Goal: Transaction & Acquisition: Purchase product/service

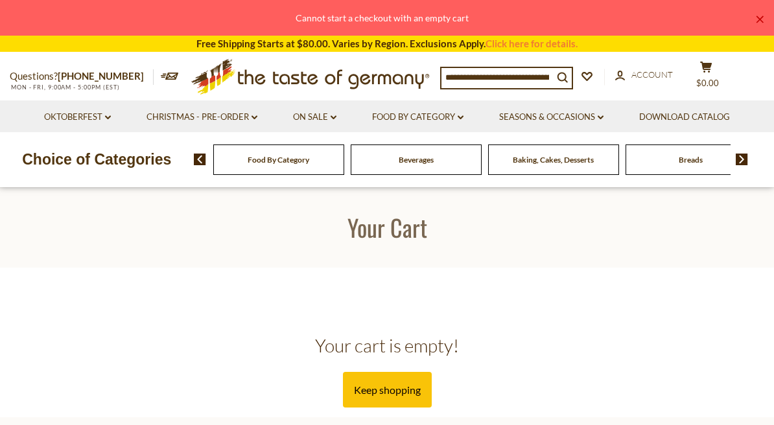
click at [494, 80] on input at bounding box center [498, 77] width 112 height 18
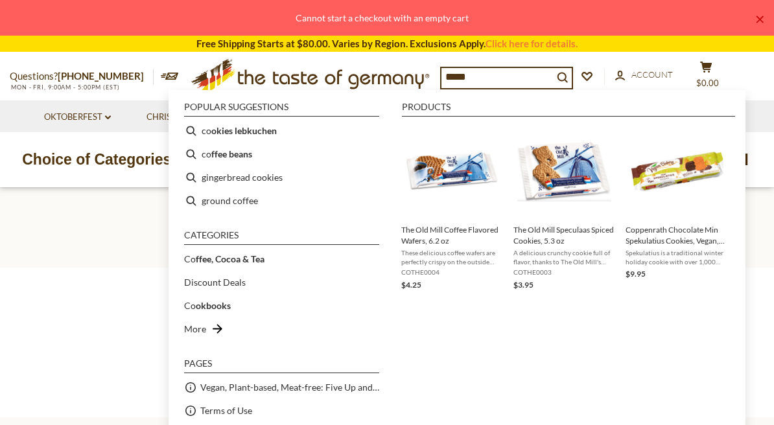
type input "******"
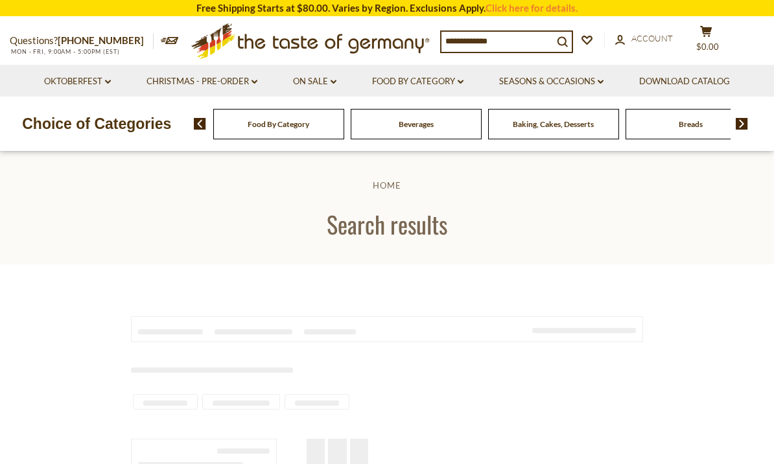
type input "******"
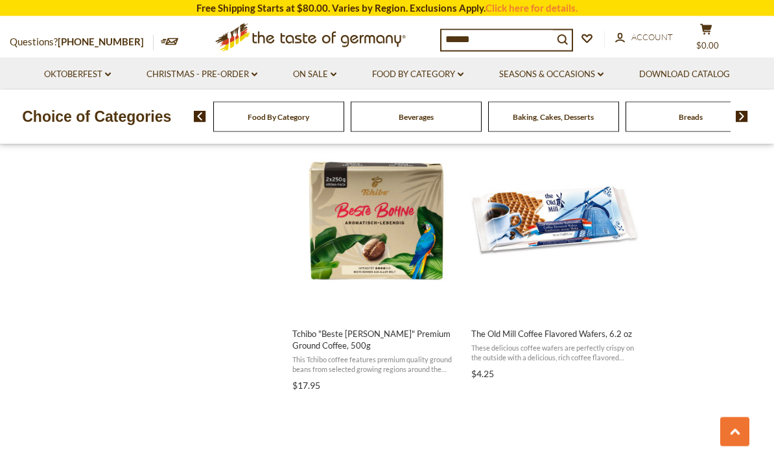
scroll to position [1686, 0]
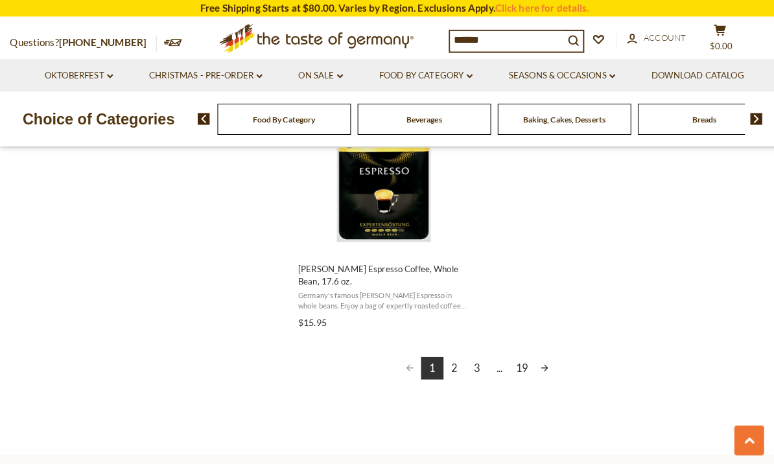
click at [454, 350] on link "2" at bounding box center [446, 361] width 22 height 22
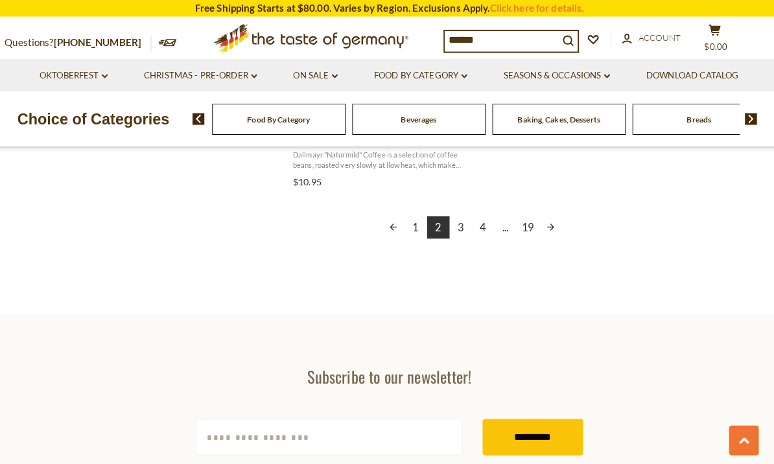
scroll to position [2447, 0]
click at [156, 80] on link "Christmas - PRE-ORDER dropdown_arrow" at bounding box center [202, 74] width 111 height 14
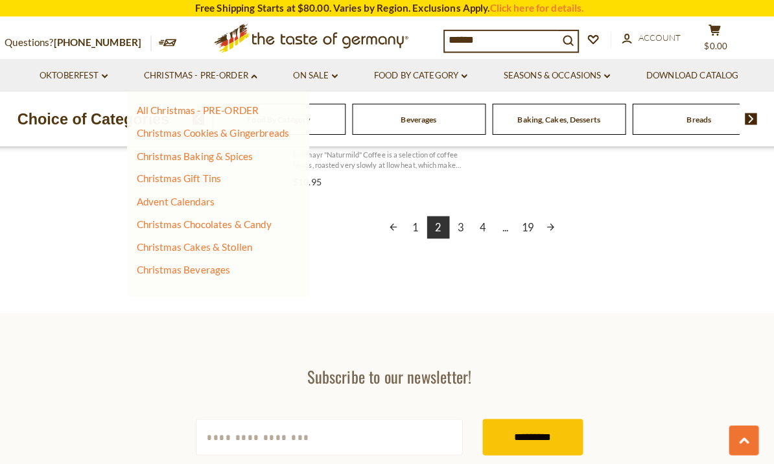
click at [150, 109] on link "All Christmas - PRE-ORDER" at bounding box center [199, 108] width 120 height 12
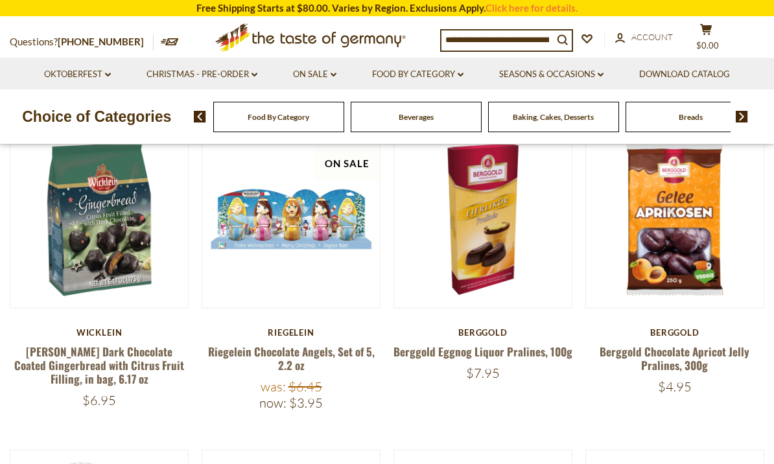
scroll to position [368, 0]
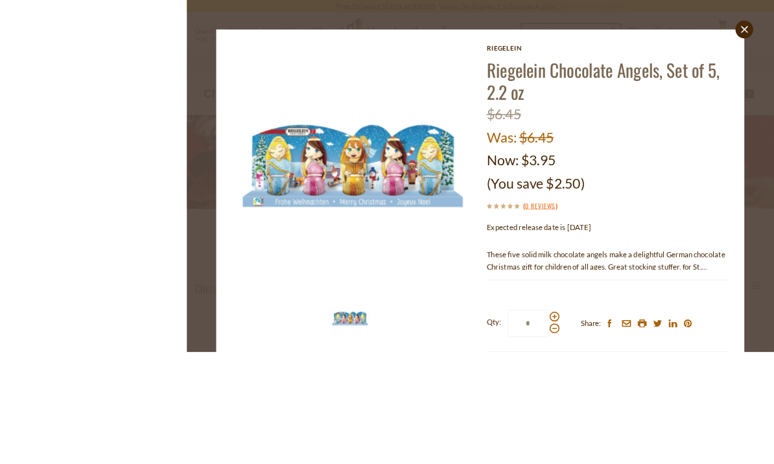
scroll to position [202, 0]
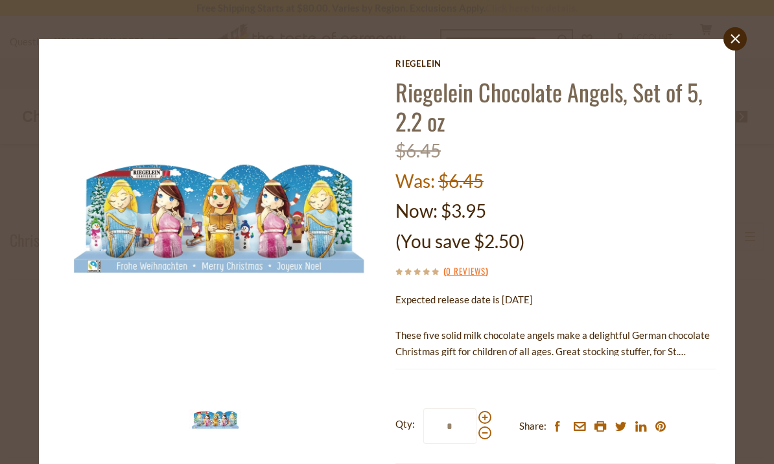
click at [738, 42] on icon "close" at bounding box center [736, 39] width 10 height 10
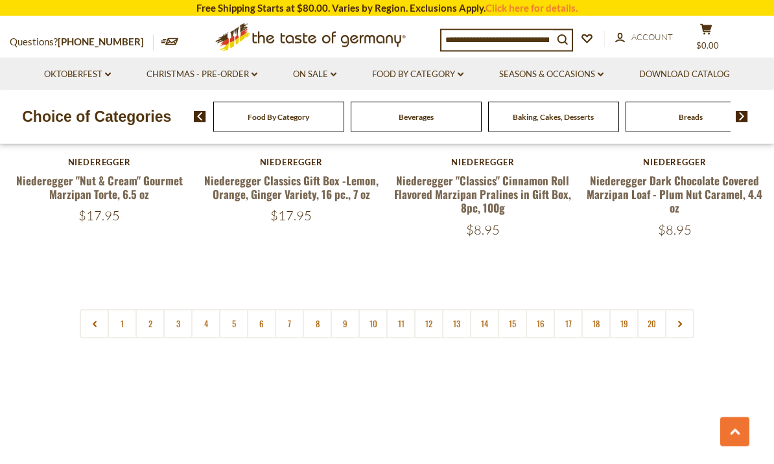
scroll to position [3040, 0]
click at [124, 309] on link "1" at bounding box center [122, 323] width 29 height 29
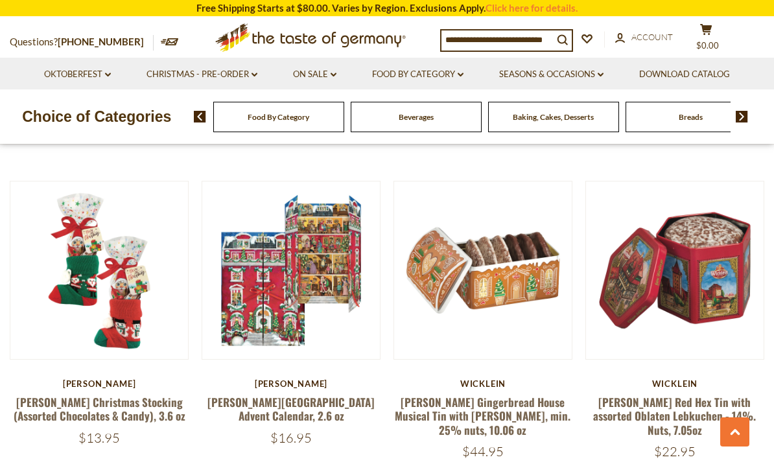
scroll to position [421, 0]
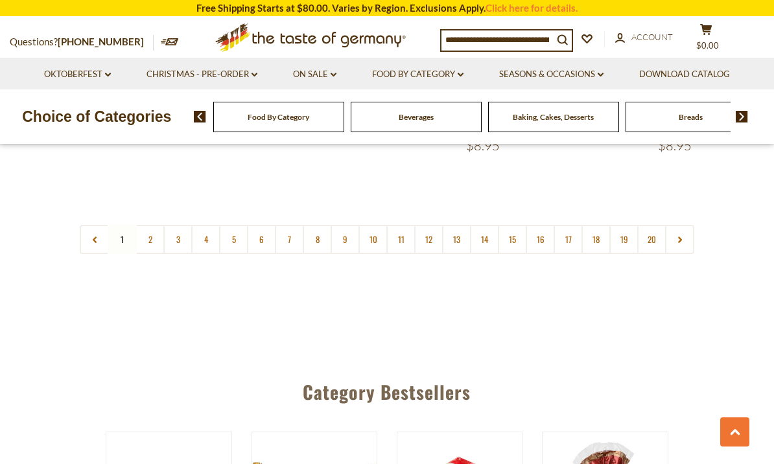
click at [147, 225] on link "2" at bounding box center [150, 239] width 29 height 29
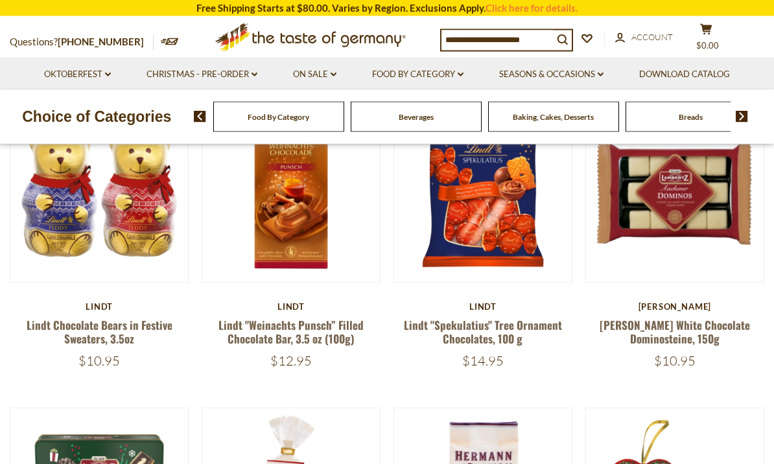
scroll to position [379, 0]
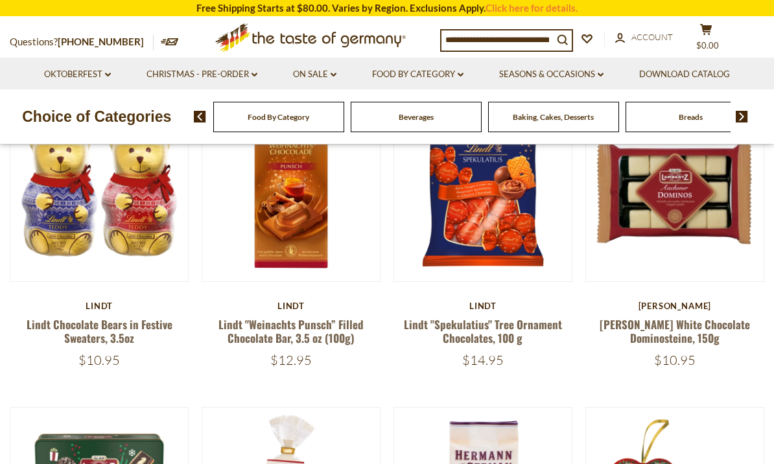
click at [497, 334] on link "Lindt "Spekulatius" Tree Ornament Chocolates, 100 g" at bounding box center [483, 331] width 158 height 30
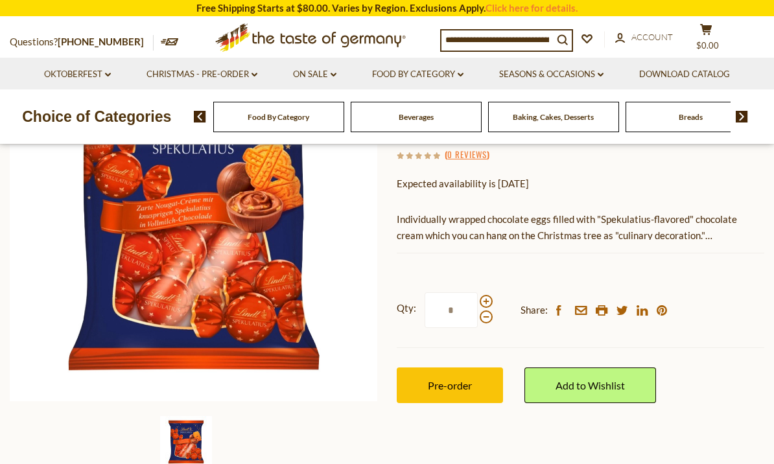
scroll to position [187, 0]
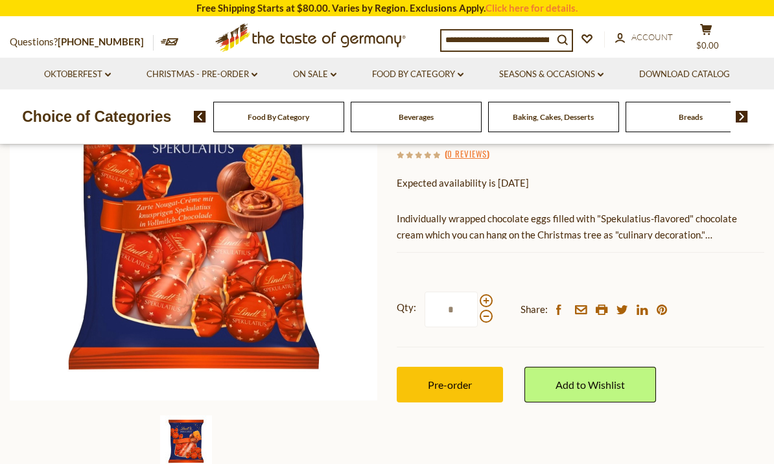
click at [455, 383] on span "Pre-order" at bounding box center [450, 385] width 44 height 12
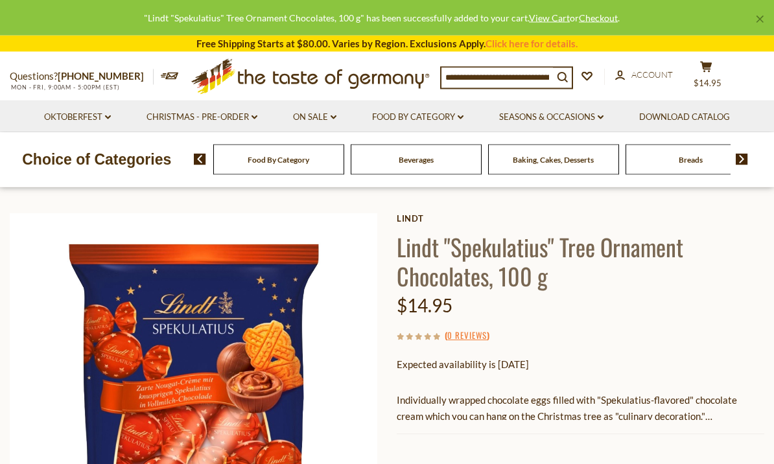
scroll to position [18, 0]
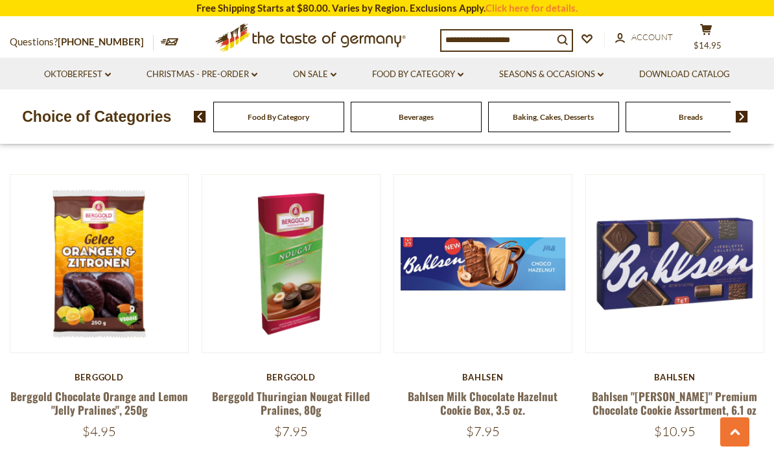
scroll to position [2173, 0]
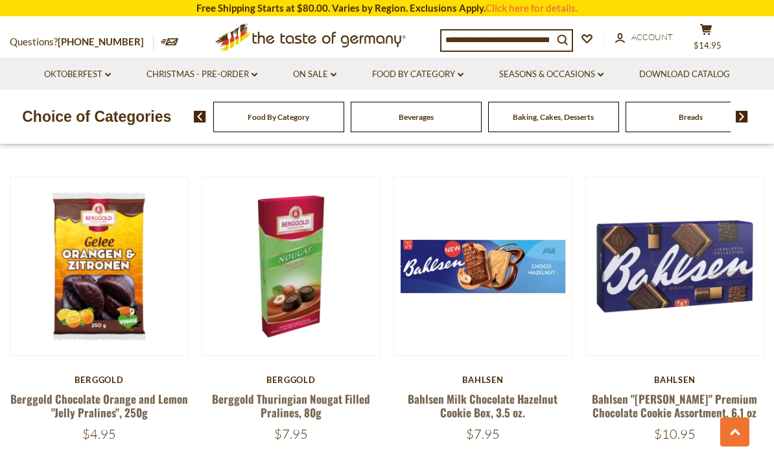
click at [499, 391] on link "Bahlsen Milk Chocolate Hazelnut Cookie Box, 3.5 oz." at bounding box center [483, 406] width 150 height 30
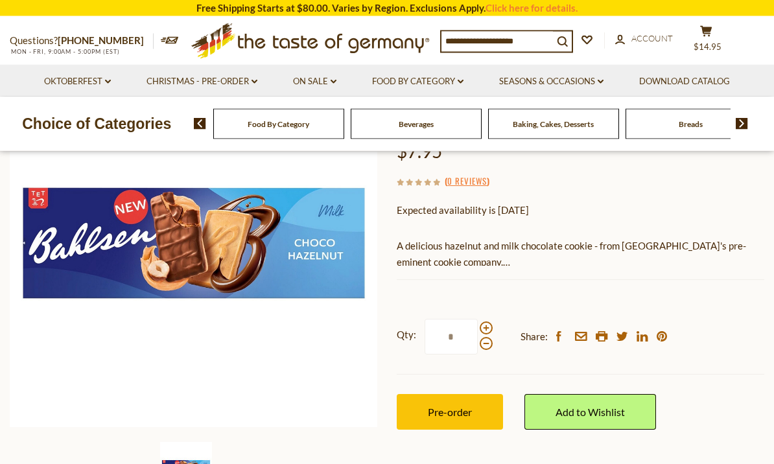
scroll to position [200, 0]
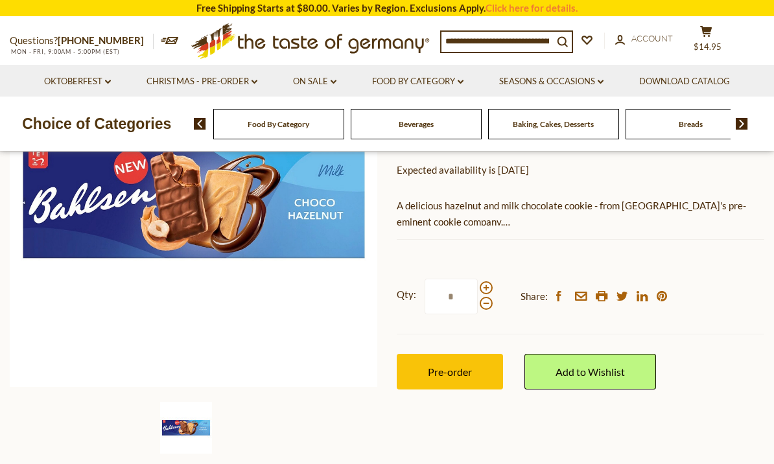
click at [451, 374] on span "Pre-order" at bounding box center [450, 372] width 44 height 12
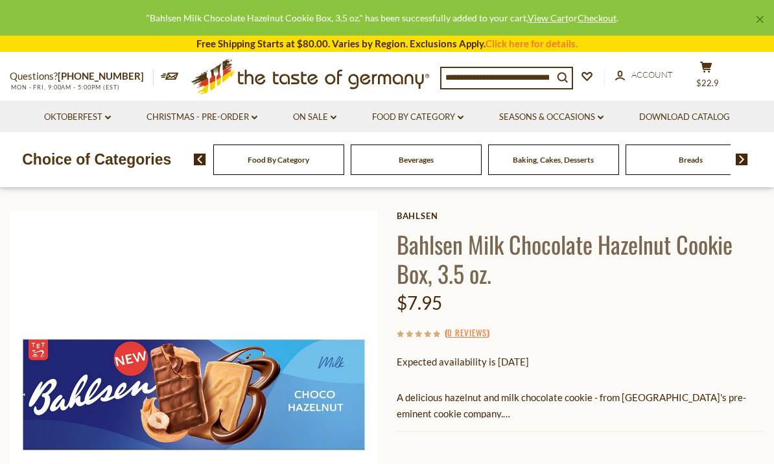
scroll to position [0, 0]
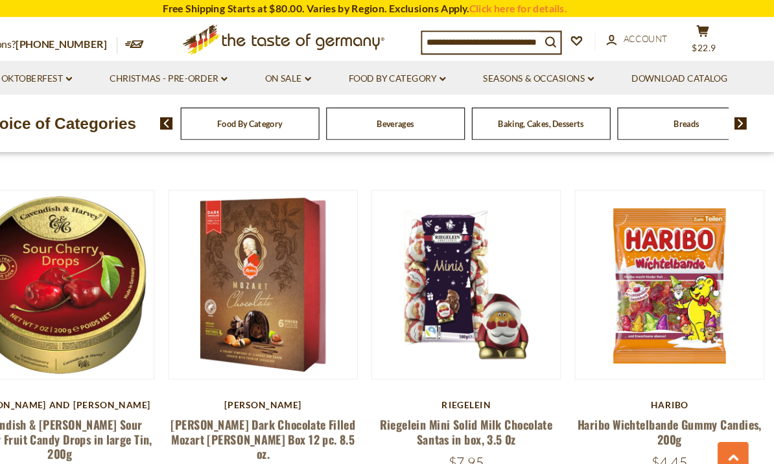
scroll to position [2800, 0]
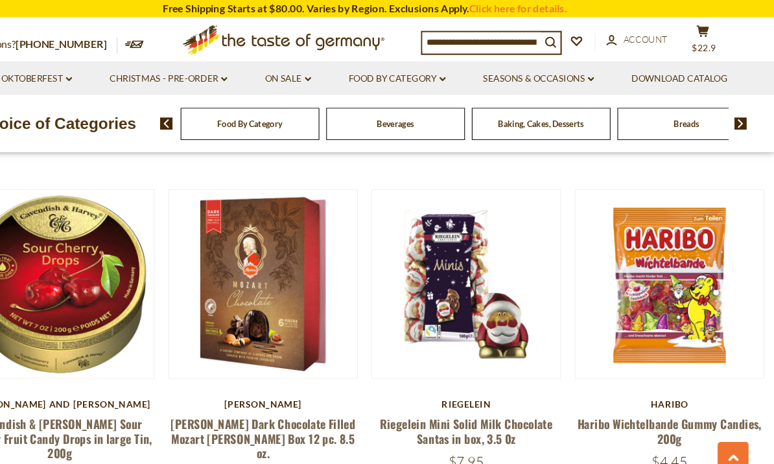
click at [593, 392] on link "Haribo Wichtelbande Gummy Candies, 200g" at bounding box center [675, 407] width 174 height 30
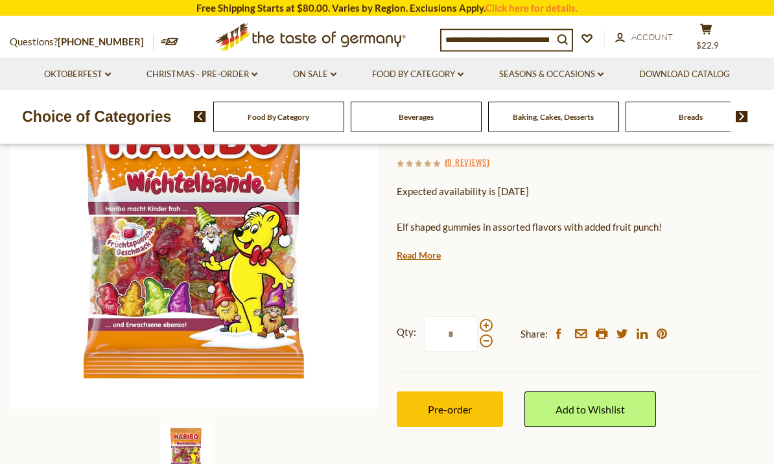
scroll to position [179, 0]
click at [455, 405] on span "Pre-order" at bounding box center [450, 409] width 44 height 12
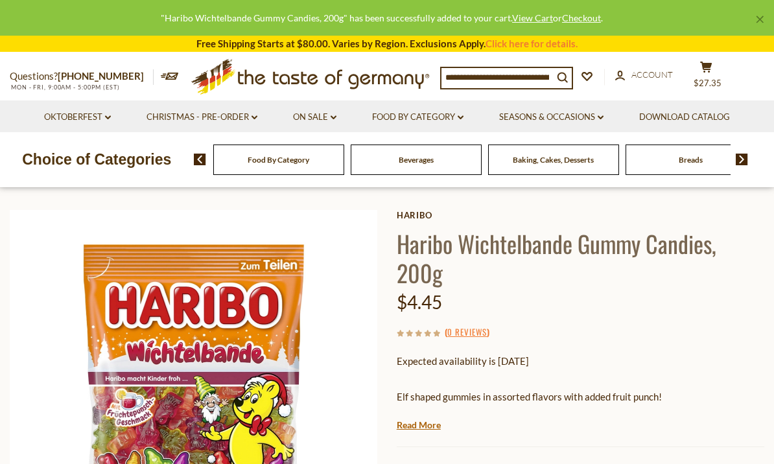
scroll to position [0, 0]
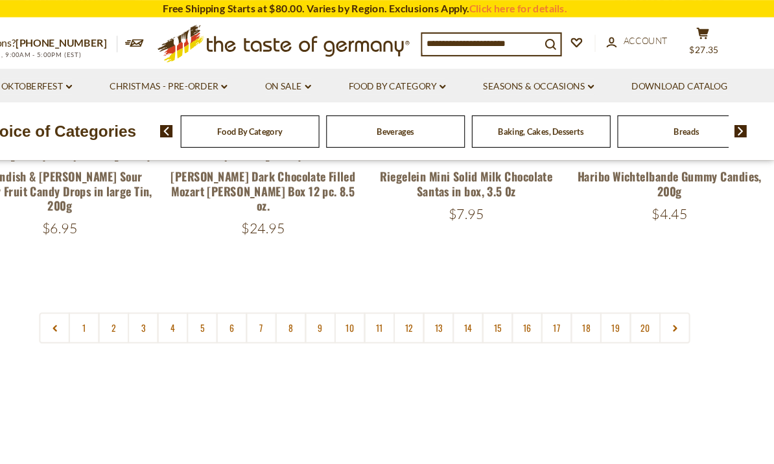
scroll to position [3056, 0]
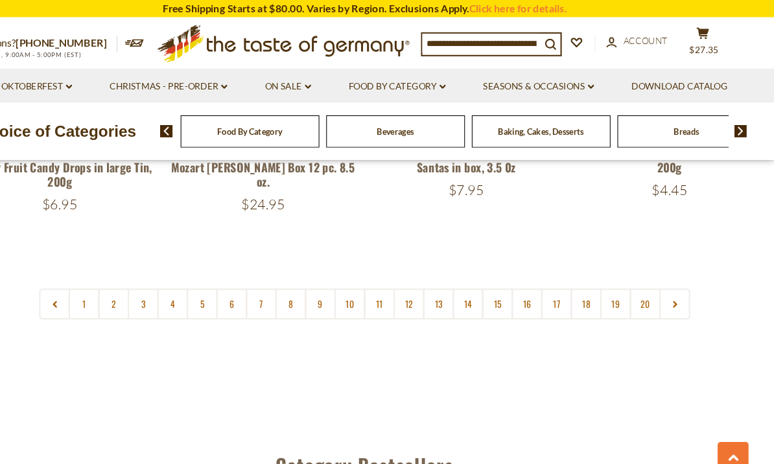
click at [163, 272] on link "3" at bounding box center [177, 286] width 29 height 29
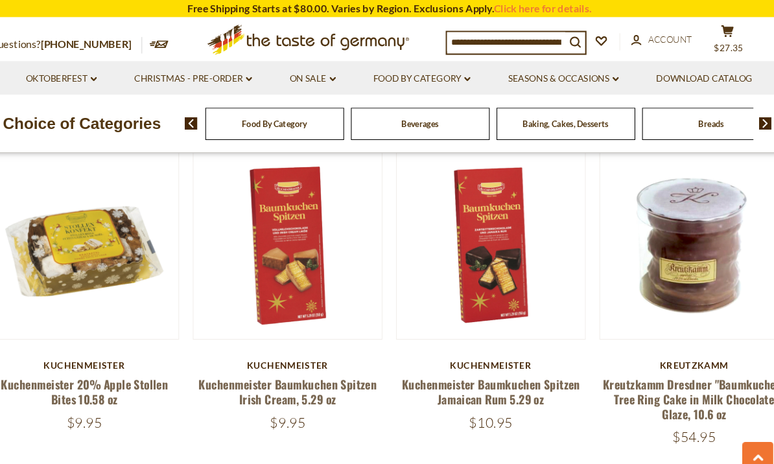
scroll to position [676, 0]
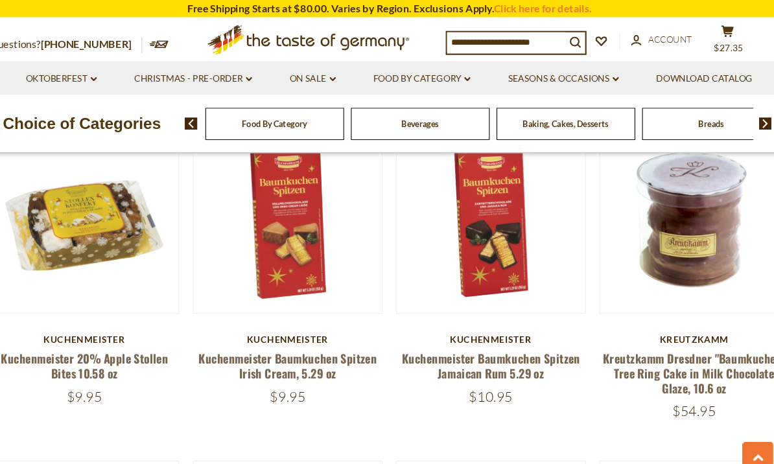
click at [71, 349] on link "Kuchenmeister 20% Apple Stollen Bites 10.58 oz" at bounding box center [99, 346] width 158 height 30
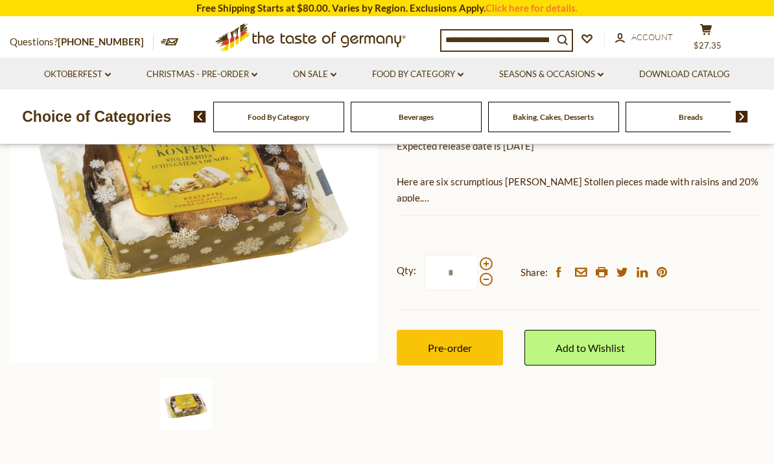
scroll to position [234, 0]
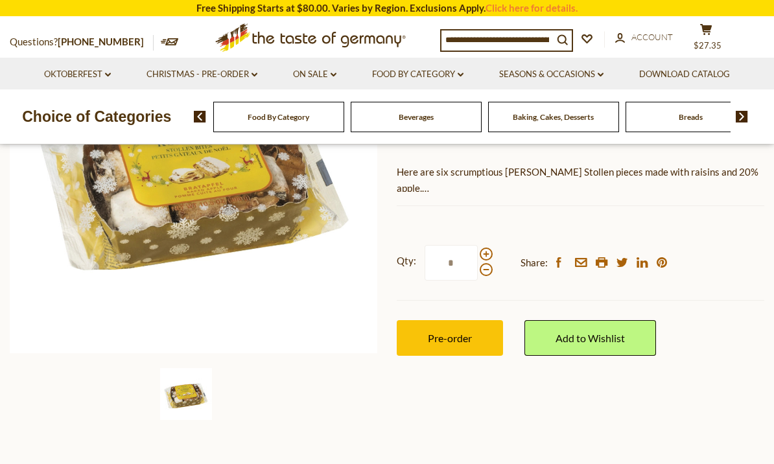
click at [450, 336] on span "Pre-order" at bounding box center [450, 338] width 44 height 12
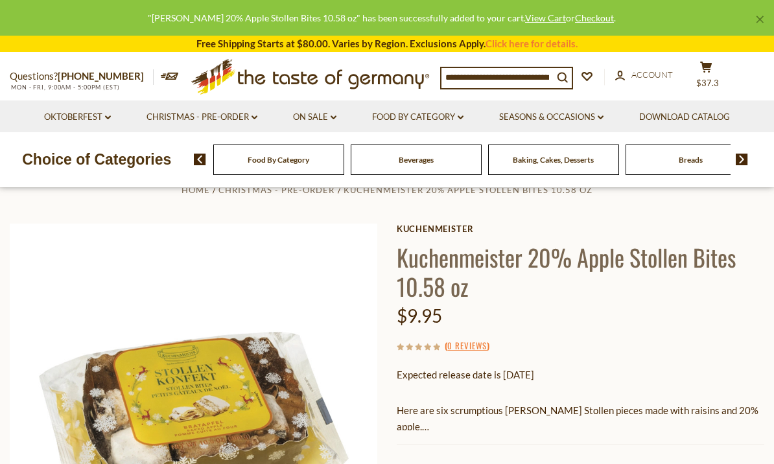
scroll to position [20, 0]
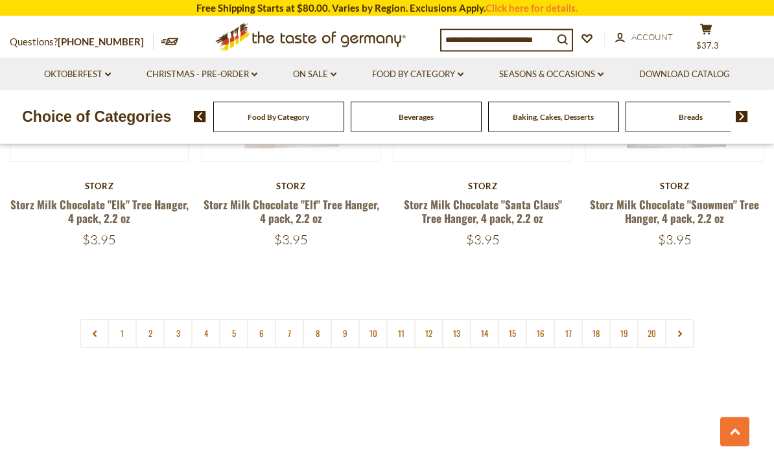
scroll to position [3039, 0]
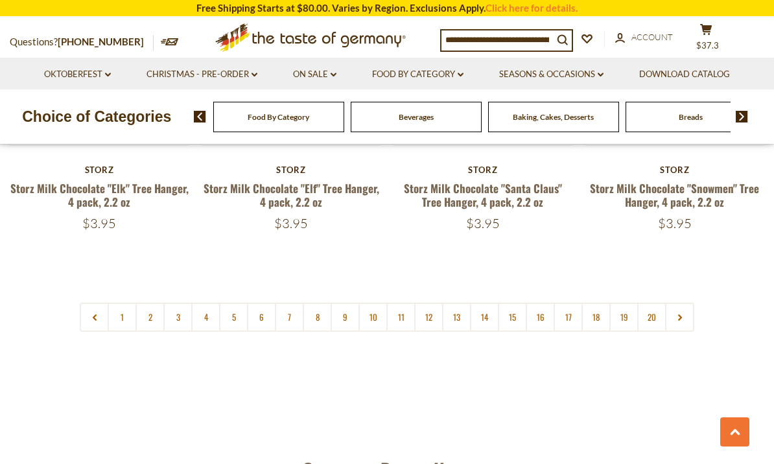
click at [206, 303] on link "4" at bounding box center [205, 317] width 29 height 29
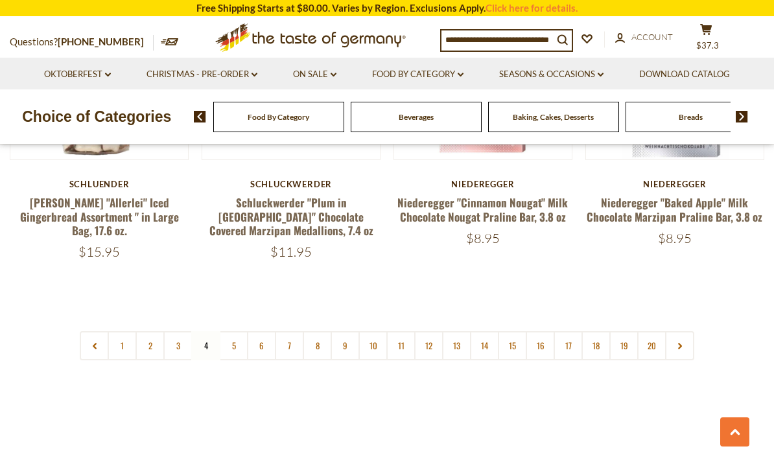
scroll to position [3007, 0]
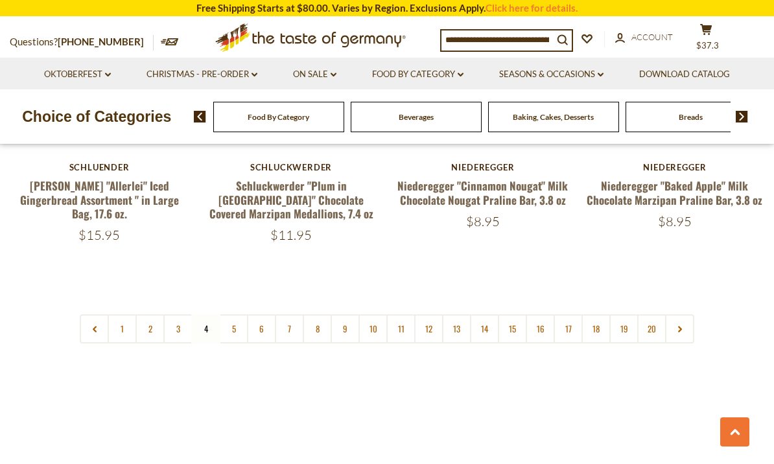
click at [231, 314] on link "5" at bounding box center [233, 328] width 29 height 29
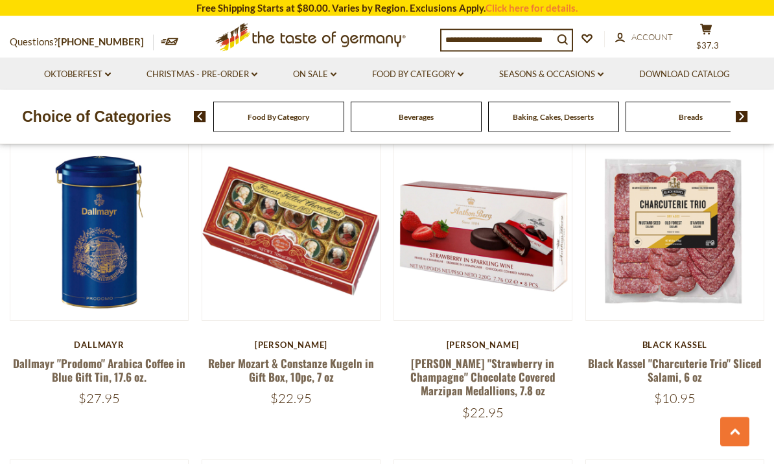
scroll to position [2219, 0]
click at [718, 268] on link at bounding box center [674, 230] width 149 height 149
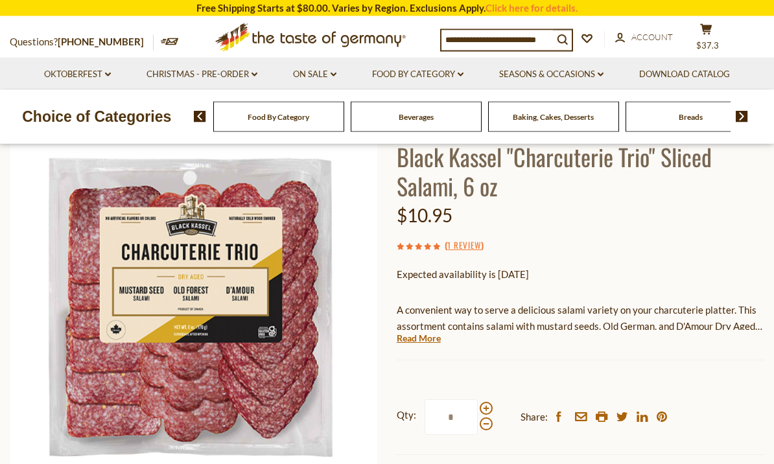
scroll to position [75, 0]
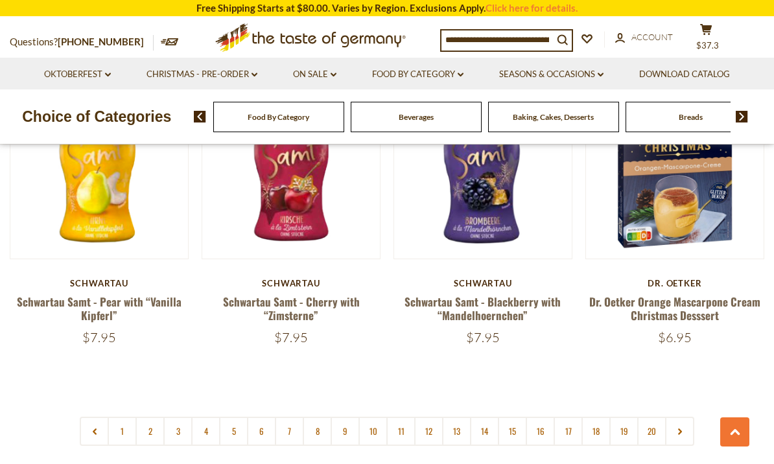
scroll to position [2958, 0]
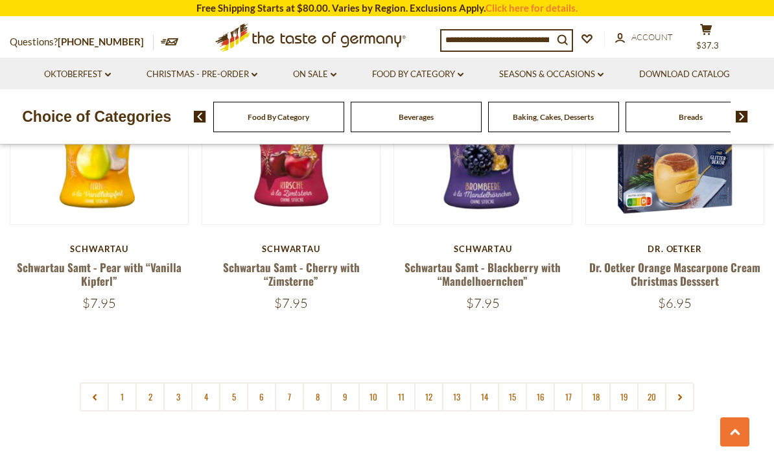
click at [239, 383] on link "5" at bounding box center [233, 397] width 29 height 29
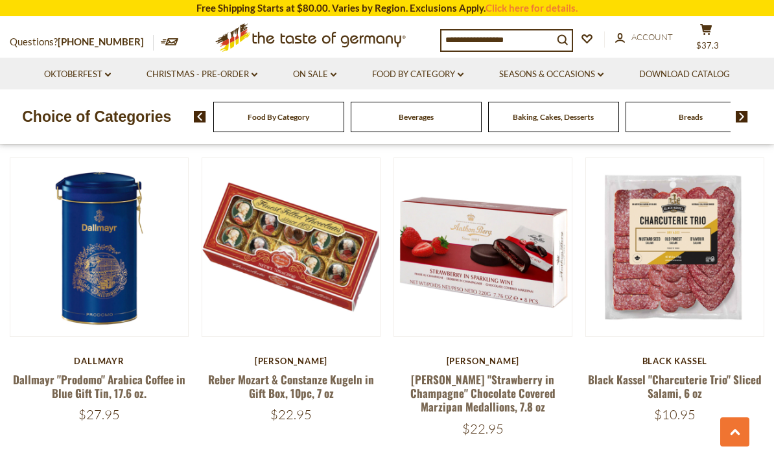
scroll to position [2264, 0]
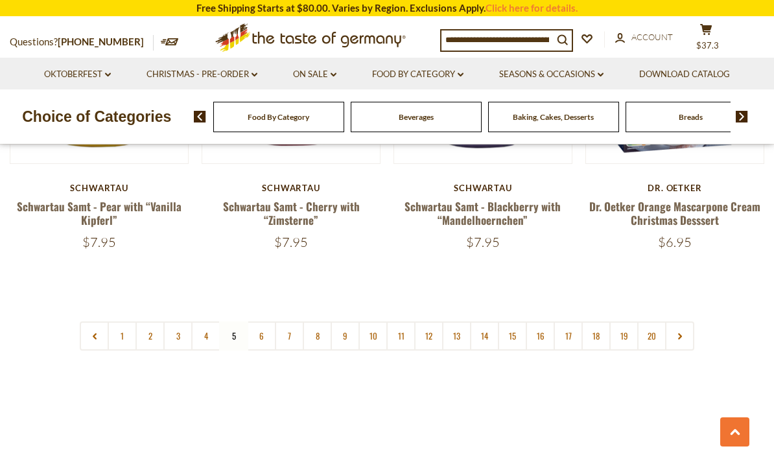
click at [263, 322] on link "6" at bounding box center [261, 336] width 29 height 29
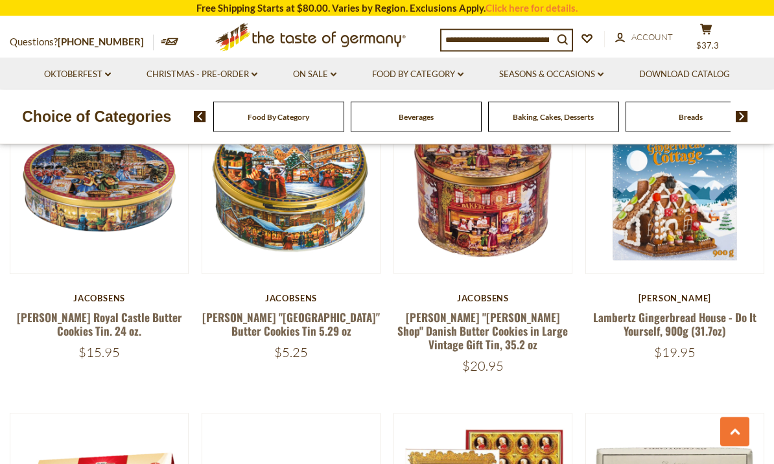
scroll to position [2549, 0]
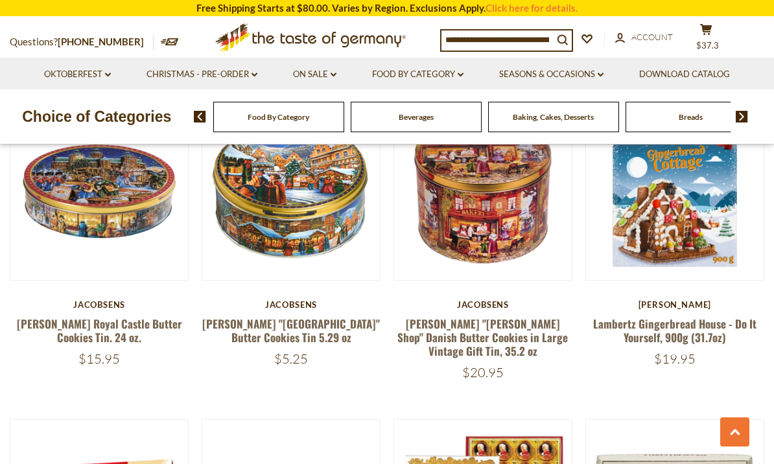
click at [512, 316] on link "[PERSON_NAME] "[PERSON_NAME] Shop" Danish Butter Cookies in Large Vintage Gift …" at bounding box center [482, 338] width 171 height 44
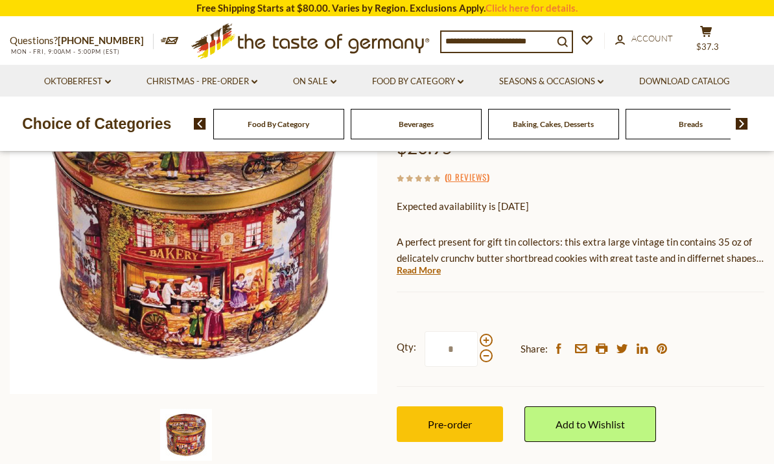
scroll to position [196, 0]
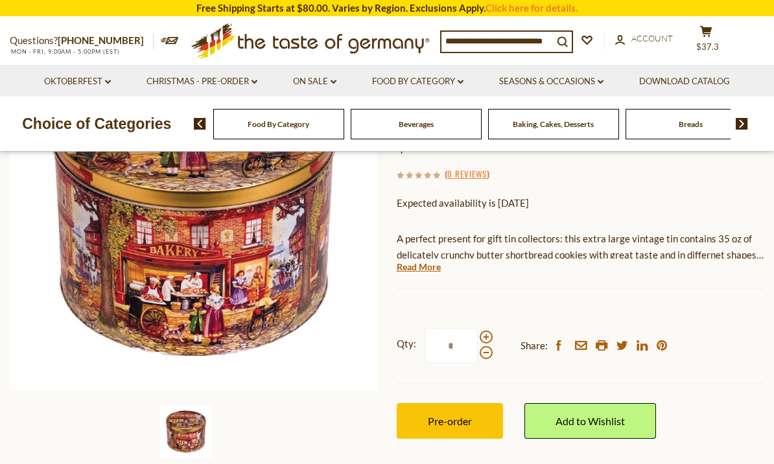
click at [450, 415] on span "Pre-order" at bounding box center [450, 421] width 44 height 12
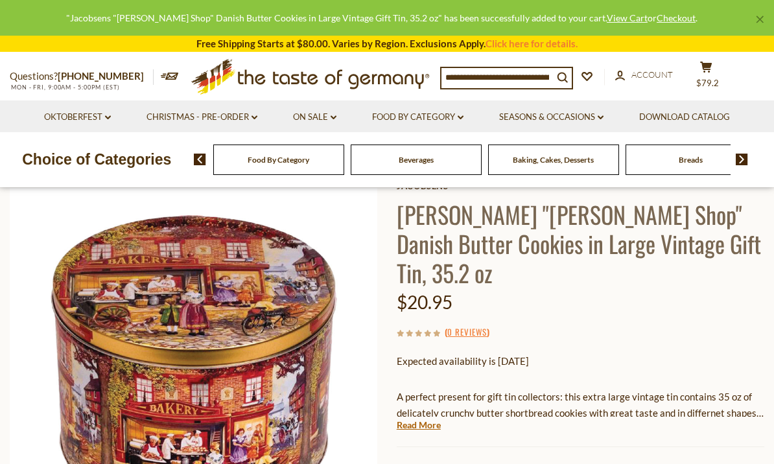
scroll to position [0, 0]
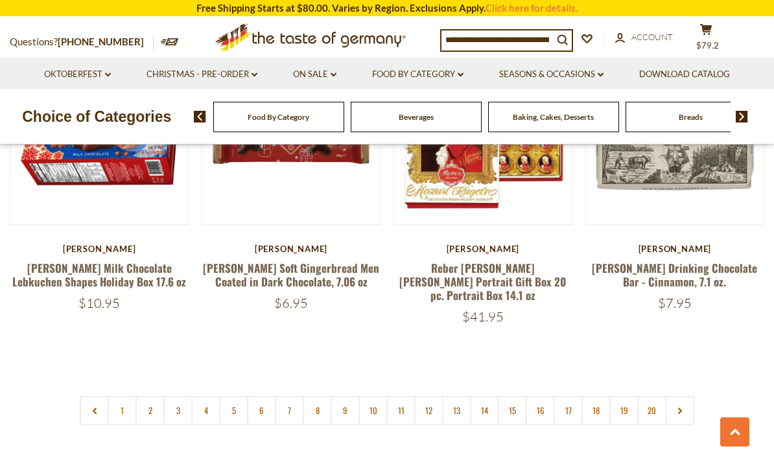
scroll to position [2923, 0]
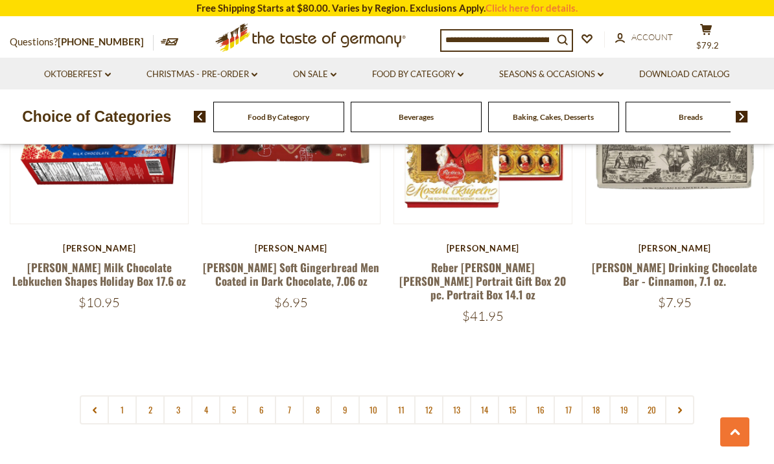
click at [286, 395] on link "7" at bounding box center [289, 409] width 29 height 29
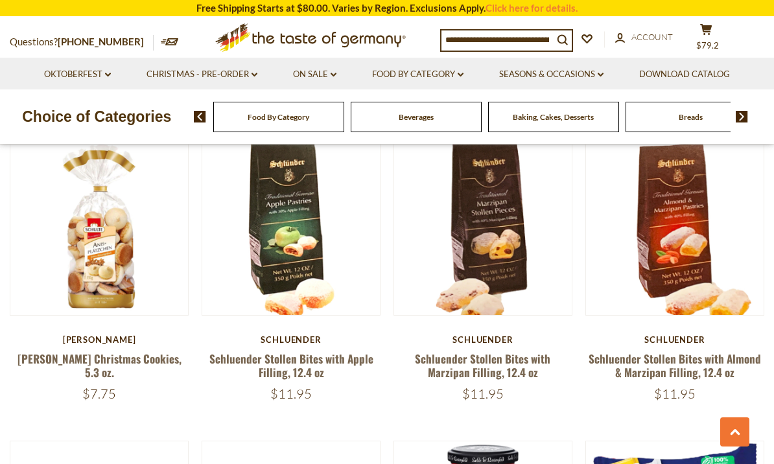
scroll to position [2519, 0]
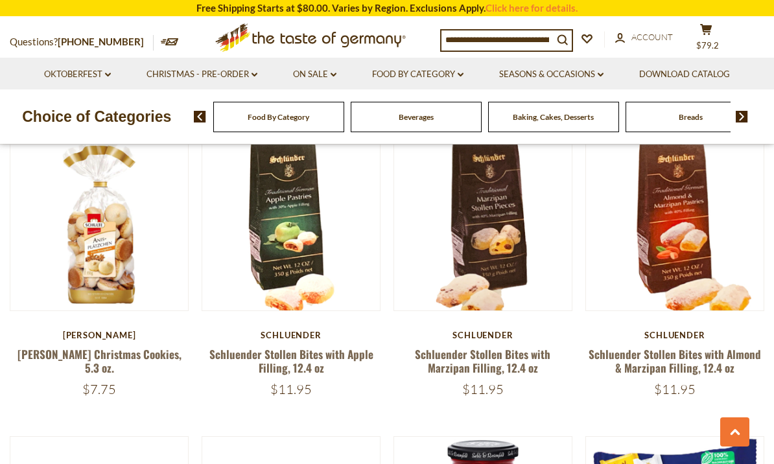
click at [288, 346] on link "Schluender Stollen Bites with Apple Filling, 12.4 oz" at bounding box center [291, 361] width 164 height 30
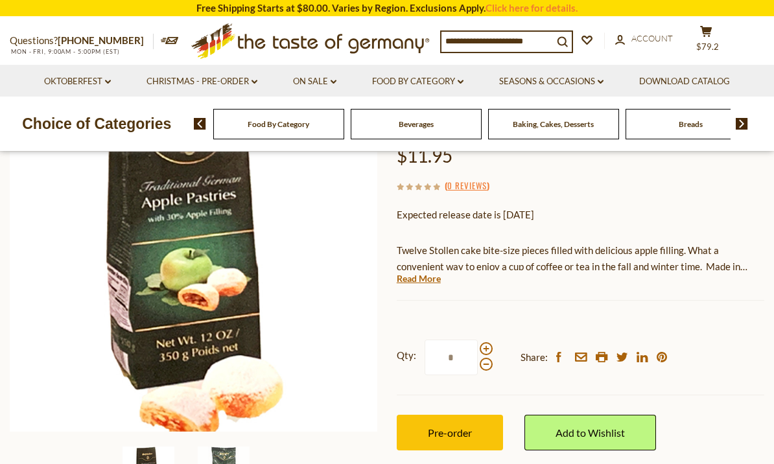
scroll to position [212, 0]
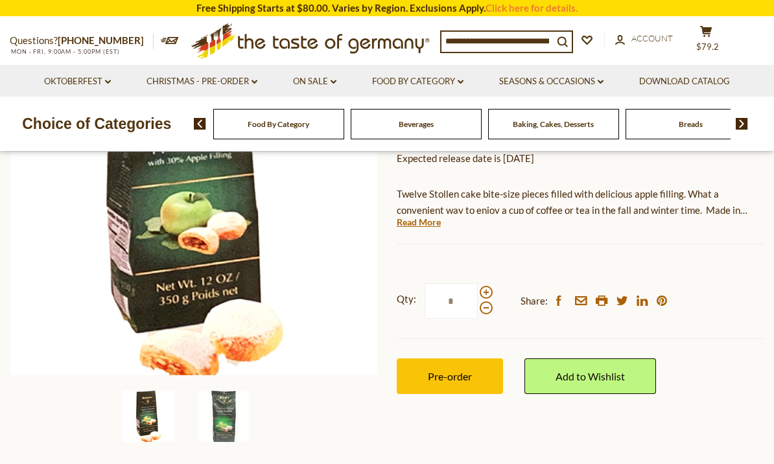
click at [456, 375] on span "Pre-order" at bounding box center [450, 376] width 44 height 12
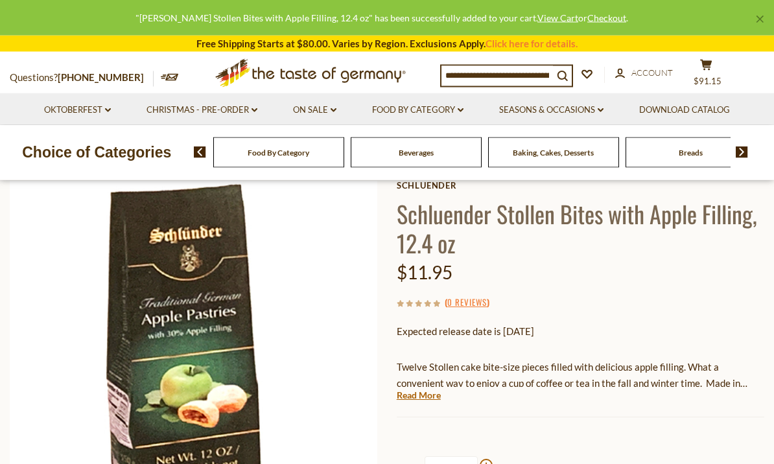
scroll to position [0, 0]
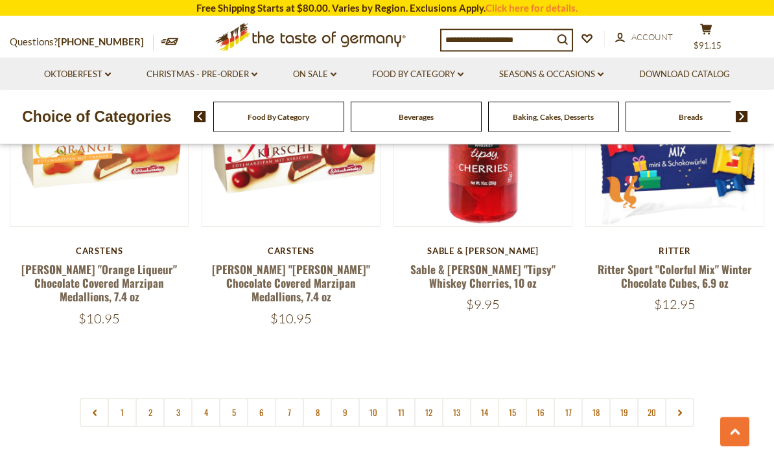
scroll to position [2914, 0]
click at [323, 398] on link "8" at bounding box center [317, 412] width 29 height 29
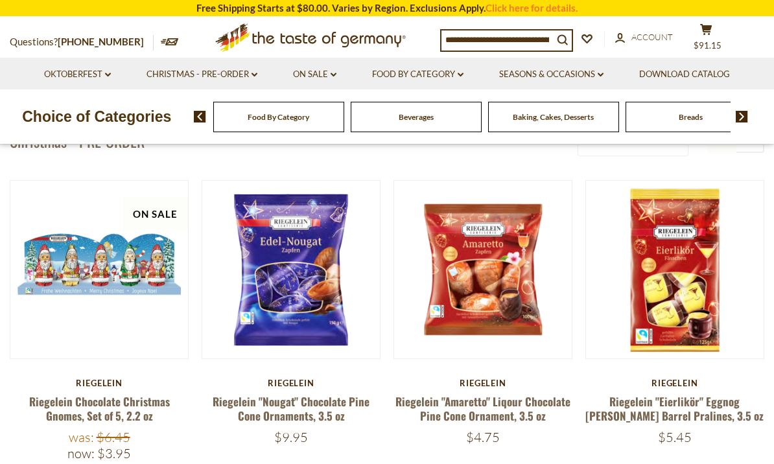
scroll to position [301, 0]
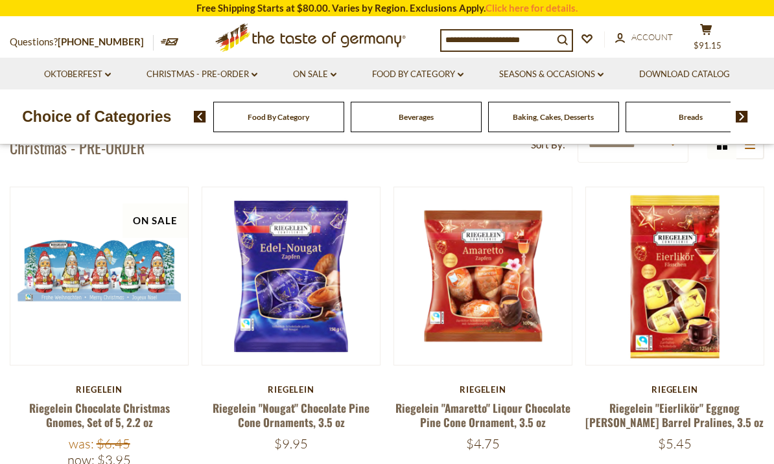
click at [513, 422] on link "Riegelein "Amaretto" Liqour Chocolate Pine Cone Ornament, 3.5 oz" at bounding box center [482, 415] width 175 height 30
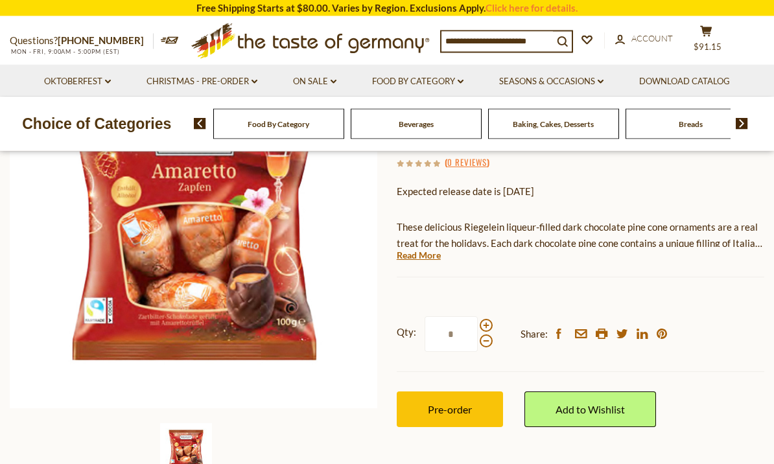
scroll to position [179, 0]
click at [455, 405] on span "Pre-order" at bounding box center [450, 409] width 44 height 12
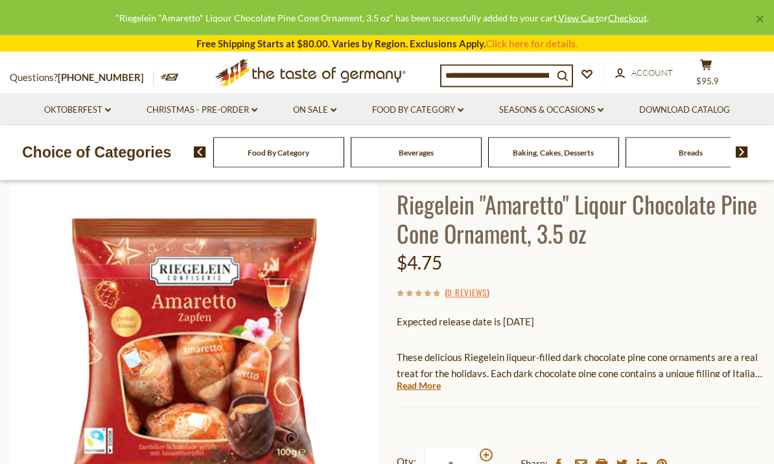
scroll to position [67, 0]
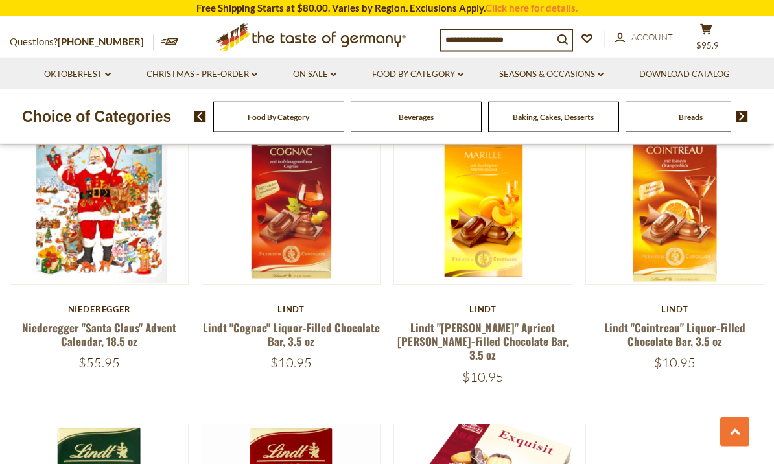
scroll to position [1023, 0]
click at [312, 330] on link "Lindt "Cognac" Liquor-Filled Chocolate Bar, 3.5 oz" at bounding box center [291, 335] width 177 height 30
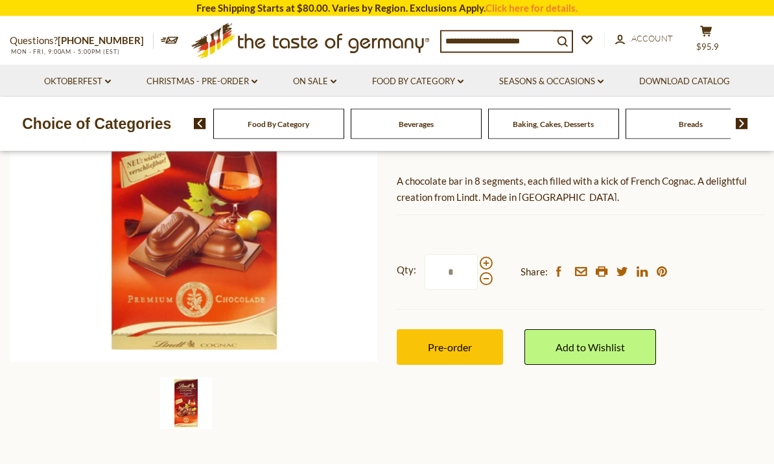
scroll to position [225, 0]
click at [451, 346] on span "Pre-order" at bounding box center [450, 347] width 44 height 12
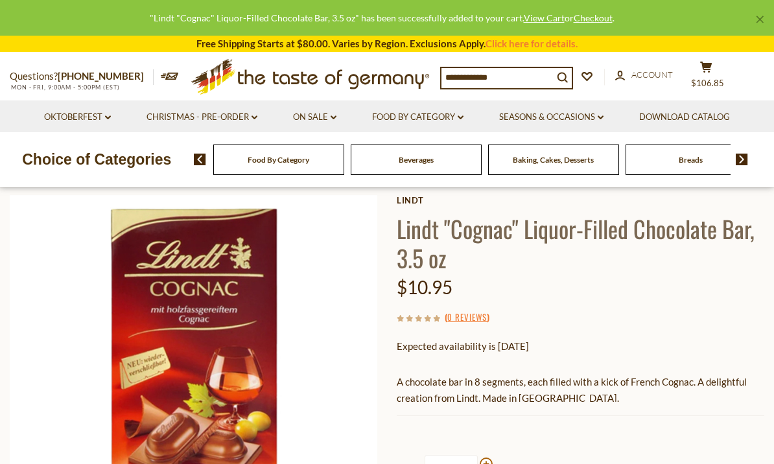
scroll to position [0, 0]
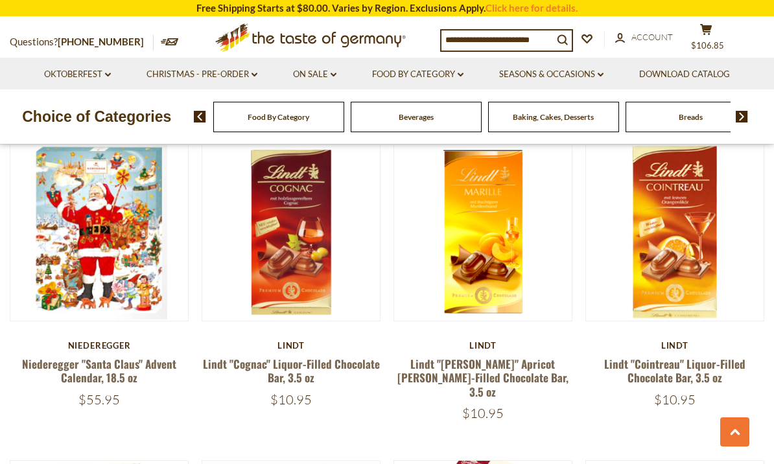
scroll to position [984, 0]
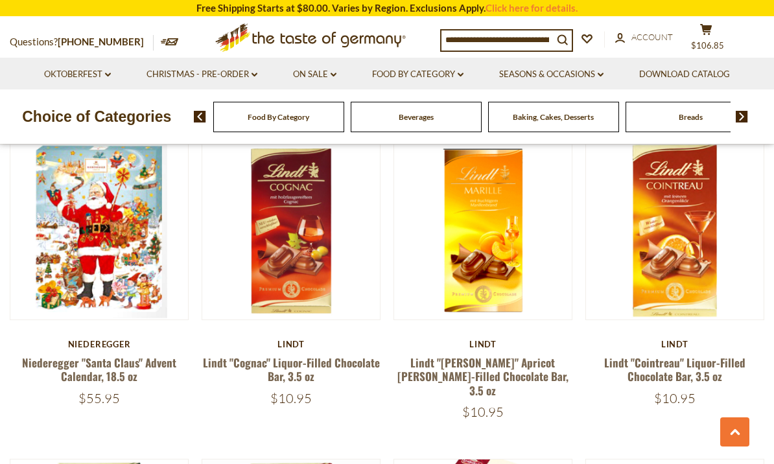
click at [668, 366] on link "Lindt "Cointreau" Liquor-Filled Chocolate Bar, 3.5 oz" at bounding box center [674, 370] width 141 height 30
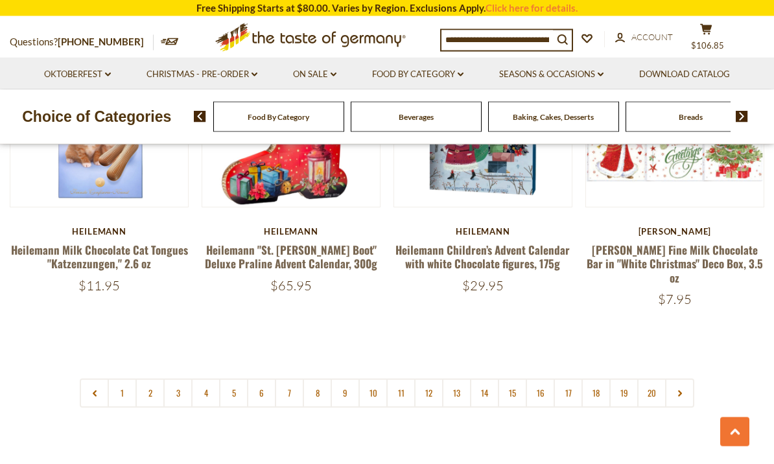
scroll to position [2996, 0]
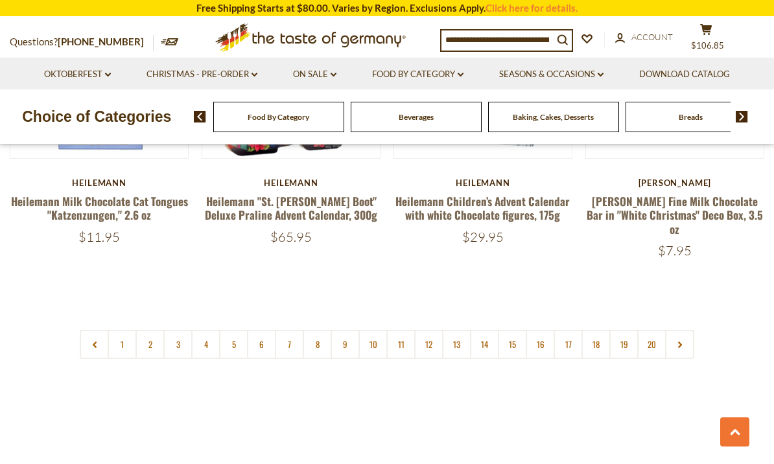
click at [317, 330] on link "8" at bounding box center [317, 344] width 29 height 29
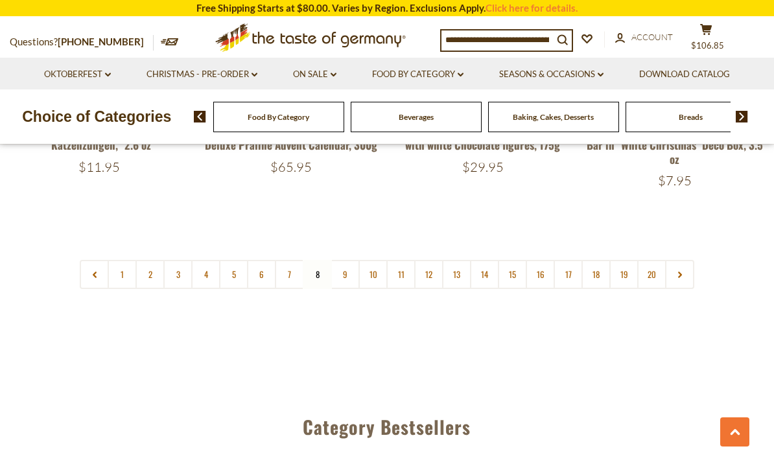
scroll to position [3058, 0]
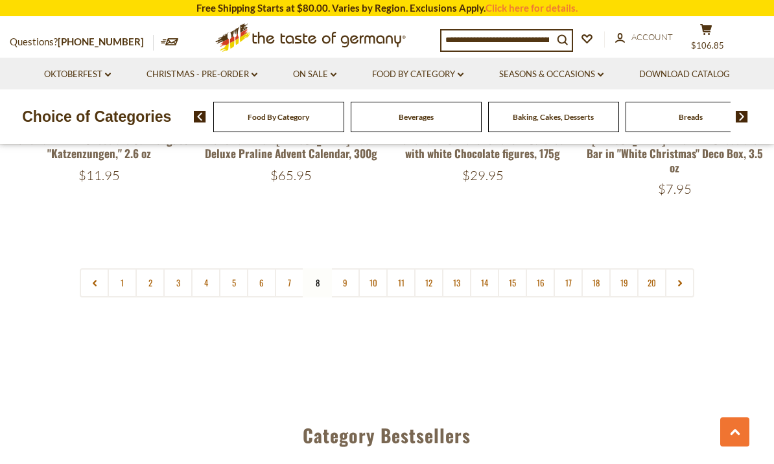
click at [344, 268] on link "9" at bounding box center [345, 282] width 29 height 29
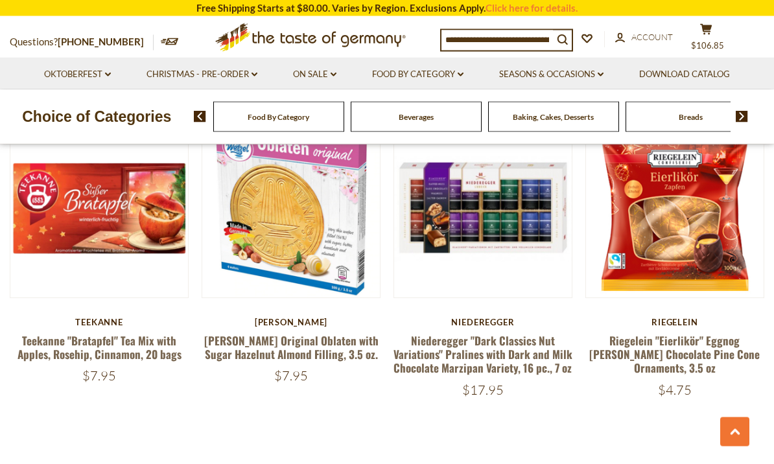
scroll to position [2902, 0]
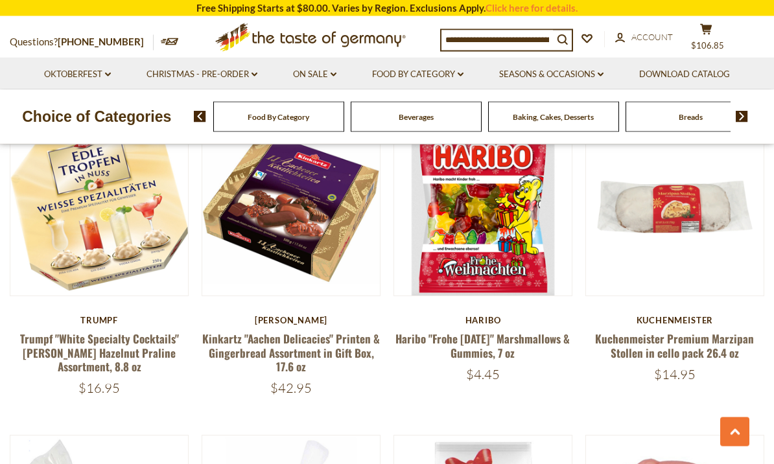
scroll to position [1987, 0]
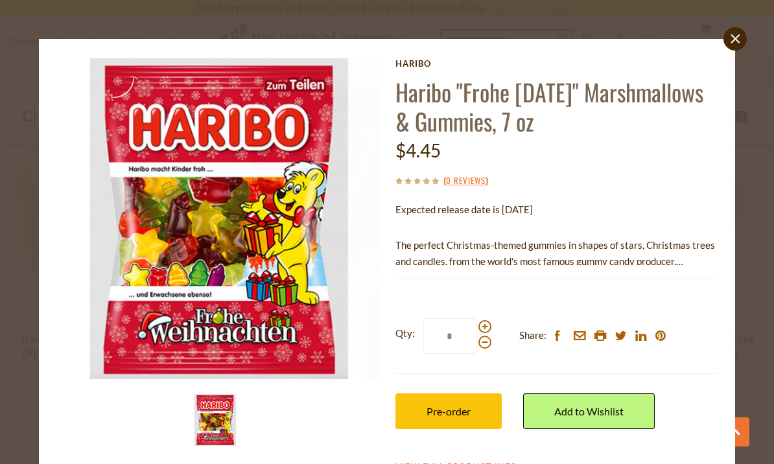
click at [448, 408] on span "Pre-order" at bounding box center [449, 411] width 44 height 12
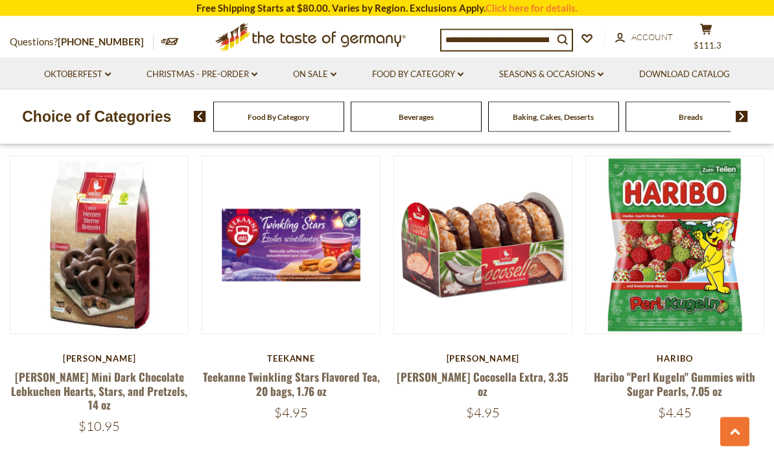
scroll to position [2925, 0]
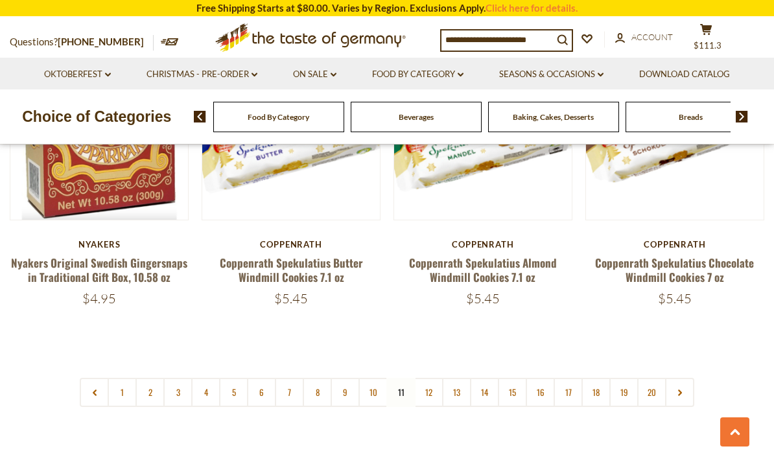
scroll to position [3005, 0]
click at [430, 383] on link "12" at bounding box center [428, 391] width 29 height 29
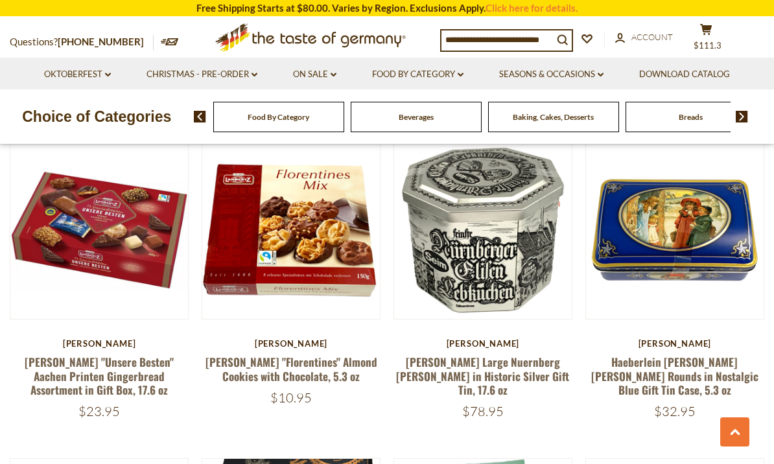
scroll to position [674, 0]
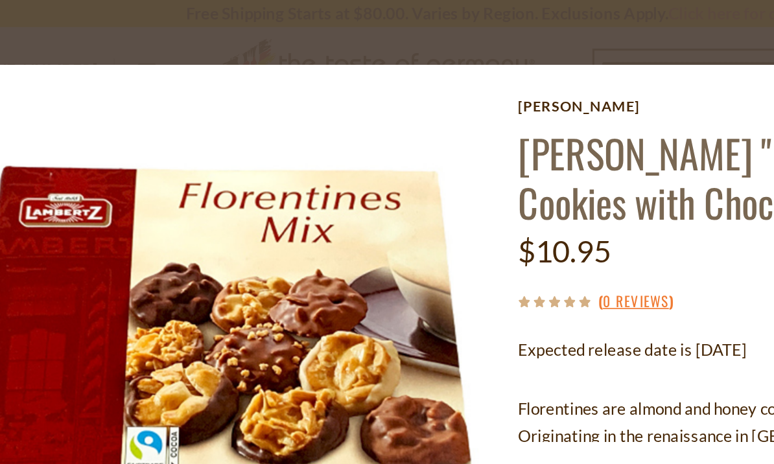
scroll to position [447, 0]
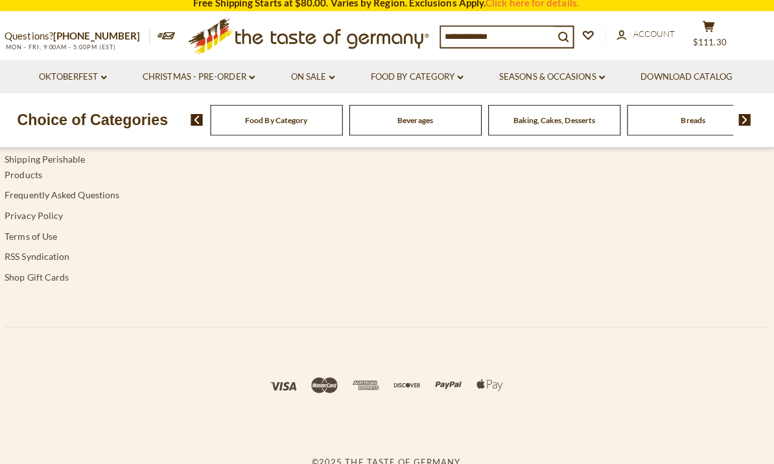
type input "******"
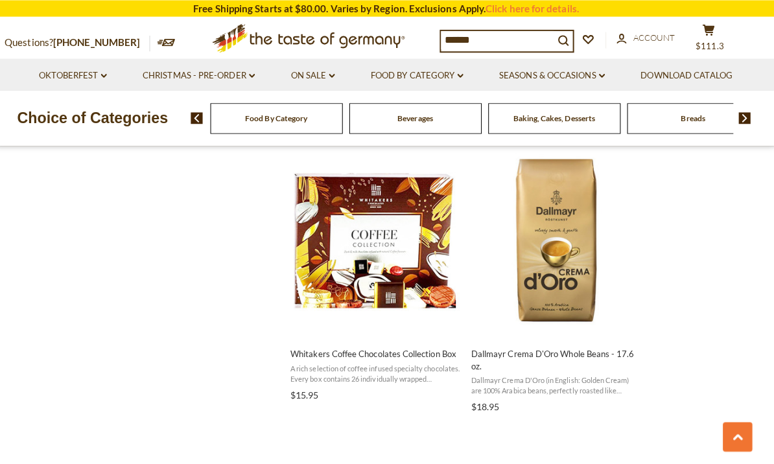
scroll to position [1402, 0]
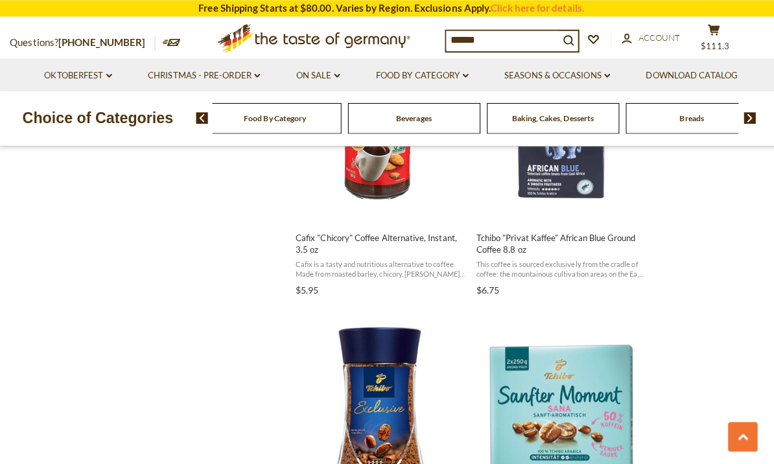
scroll to position [1776, 0]
click at [192, 76] on link "Christmas - PRE-ORDER dropdown_arrow" at bounding box center [202, 74] width 111 height 14
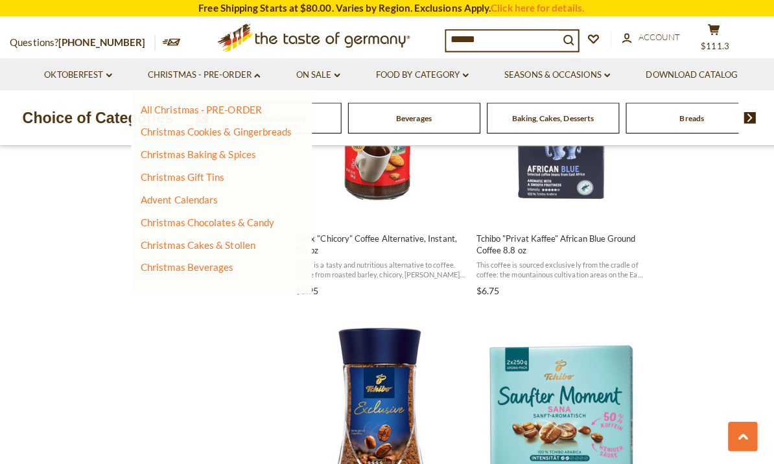
click at [154, 113] on link "All Christmas - PRE-ORDER" at bounding box center [199, 108] width 120 height 12
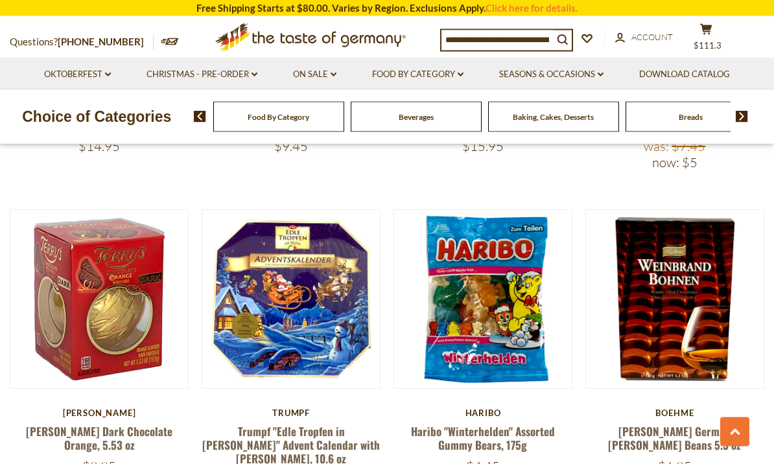
scroll to position [2479, 0]
click at [494, 85] on button "Quick View" at bounding box center [483, 70] width 88 height 29
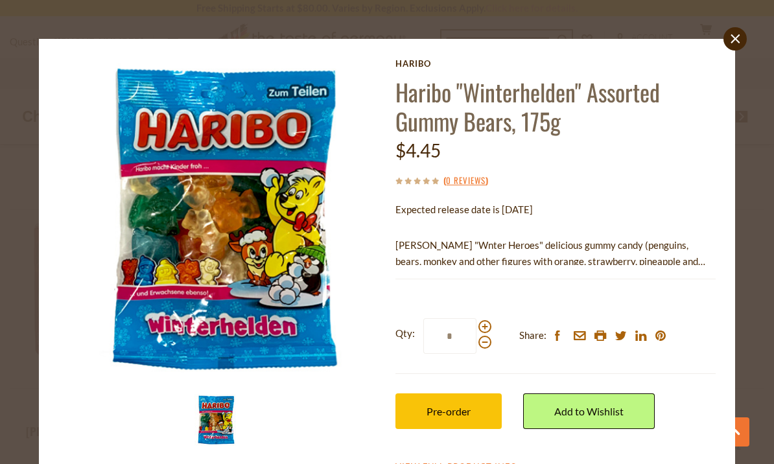
click at [460, 408] on span "Pre-order" at bounding box center [449, 411] width 44 height 12
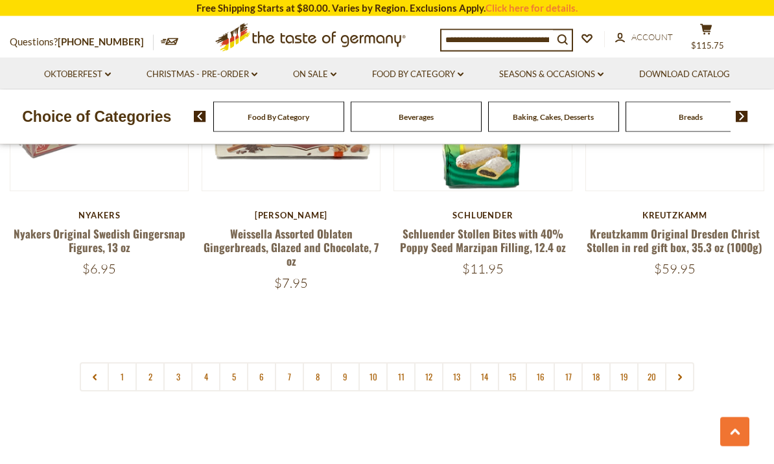
scroll to position [3005, 0]
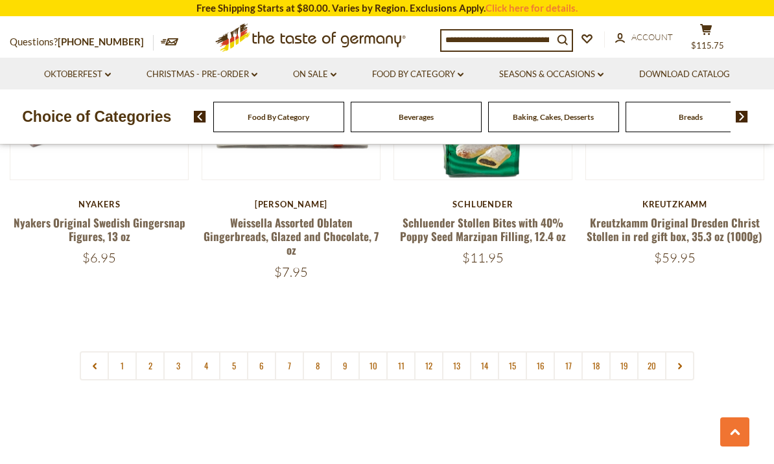
click at [374, 351] on link "10" at bounding box center [373, 365] width 29 height 29
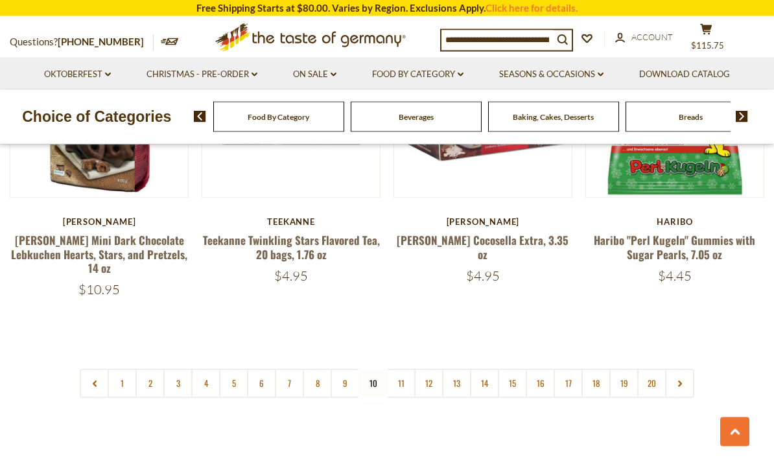
scroll to position [3031, 0]
click at [403, 369] on link "11" at bounding box center [400, 383] width 29 height 29
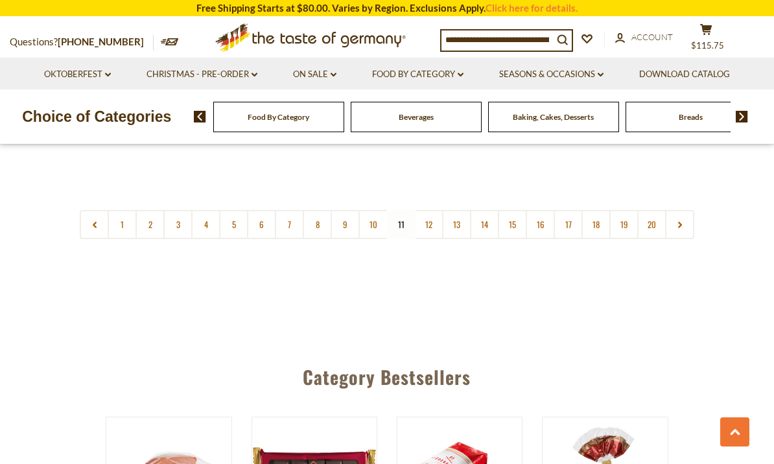
click at [427, 215] on link "12" at bounding box center [428, 224] width 29 height 29
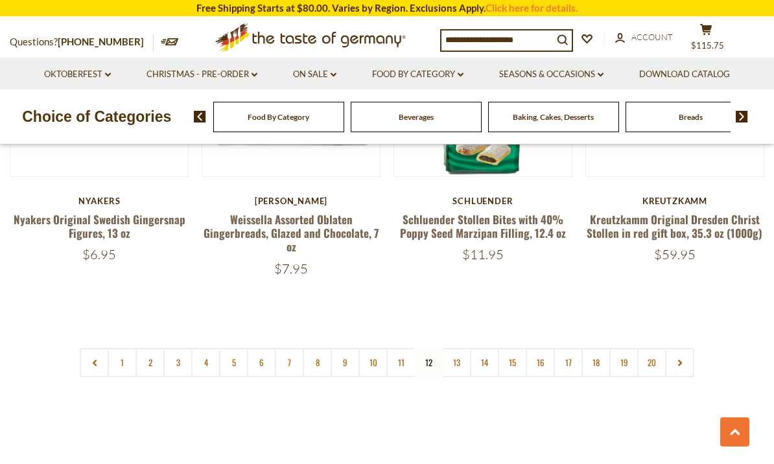
scroll to position [3020, 0]
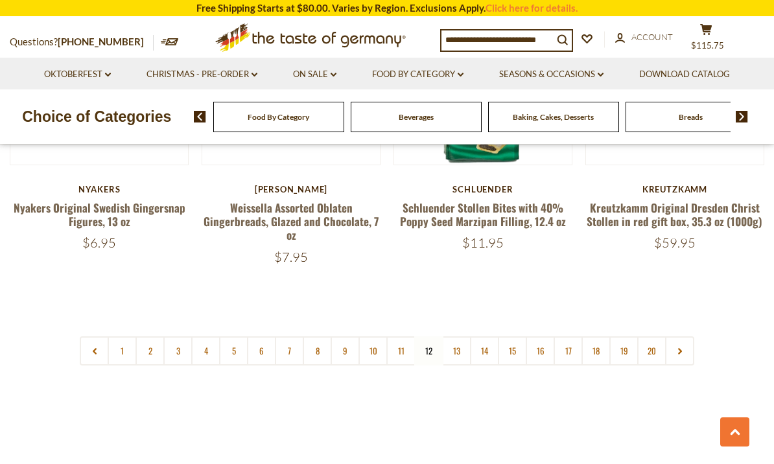
click at [453, 336] on link "13" at bounding box center [456, 350] width 29 height 29
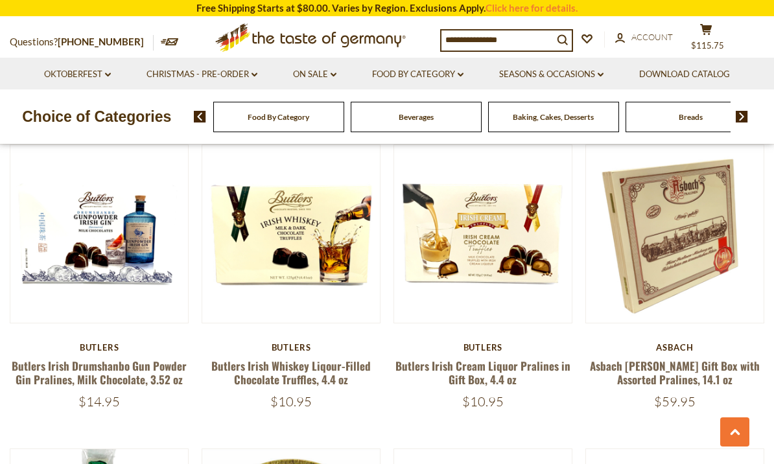
scroll to position [1949, 0]
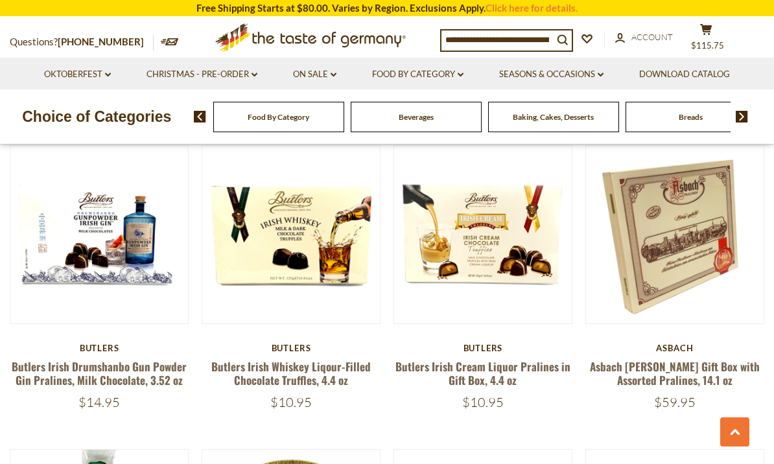
click at [311, 20] on button "Quick View" at bounding box center [292, 5] width 88 height 29
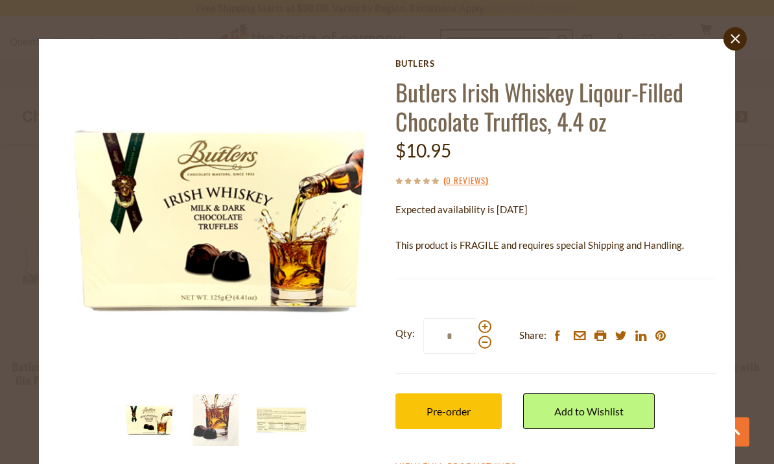
click at [454, 414] on span "Pre-order" at bounding box center [449, 411] width 44 height 12
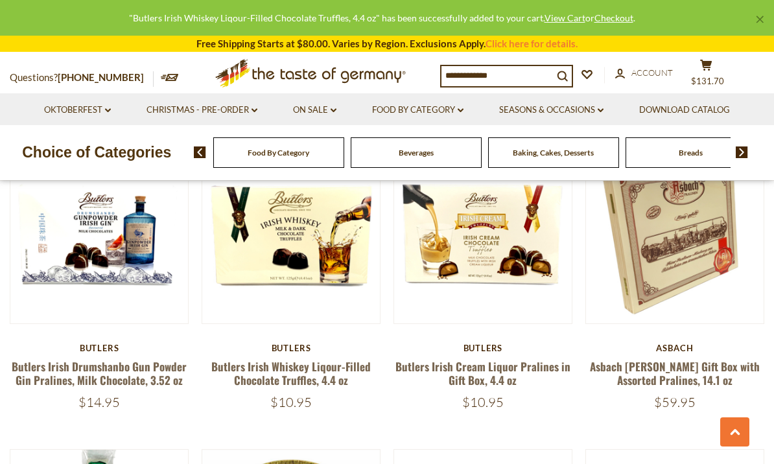
click at [513, 20] on button "Quick View" at bounding box center [483, 5] width 88 height 29
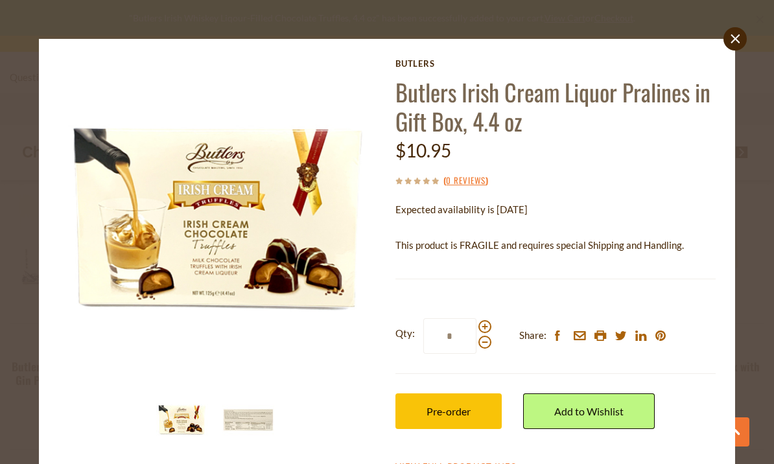
click at [455, 412] on span "Pre-order" at bounding box center [449, 411] width 44 height 12
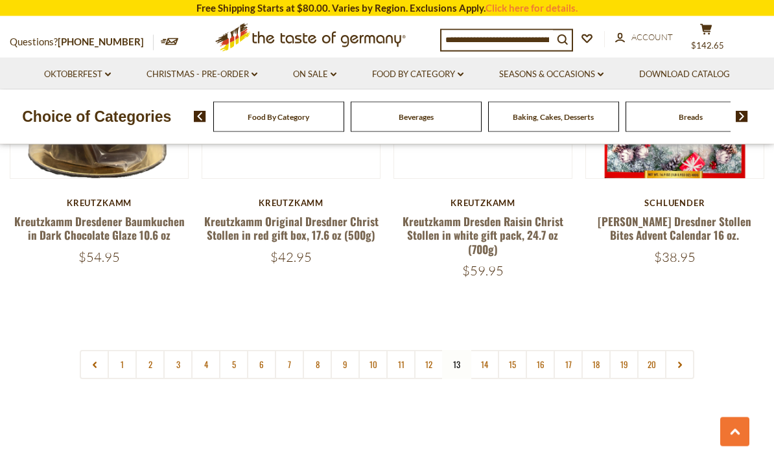
scroll to position [3023, 0]
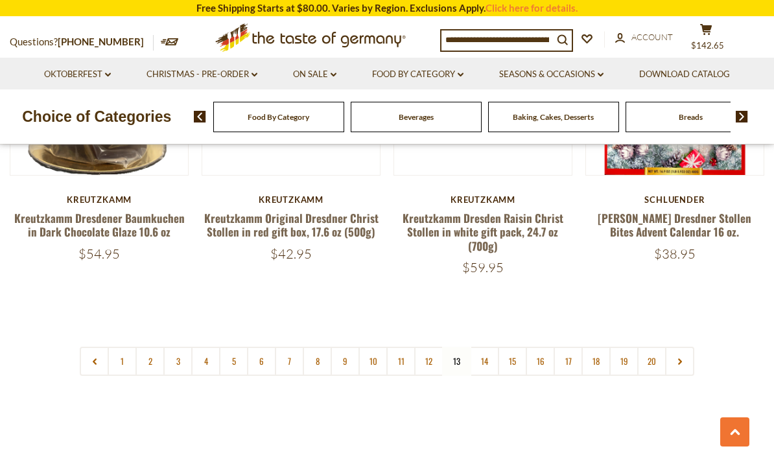
click at [482, 347] on link "14" at bounding box center [484, 361] width 29 height 29
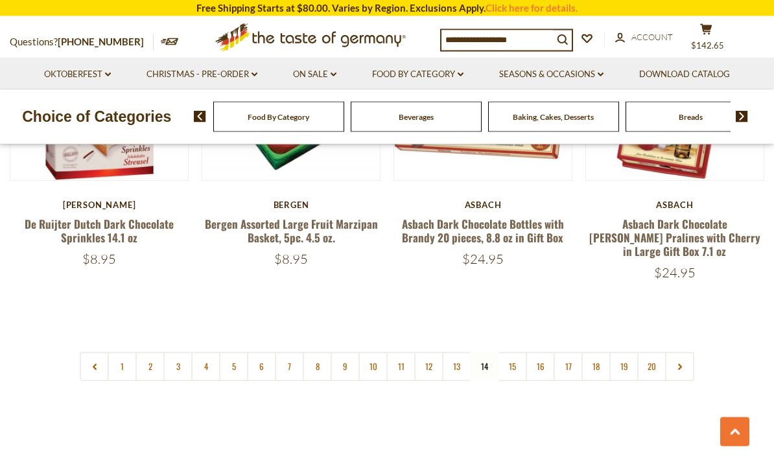
scroll to position [3056, 0]
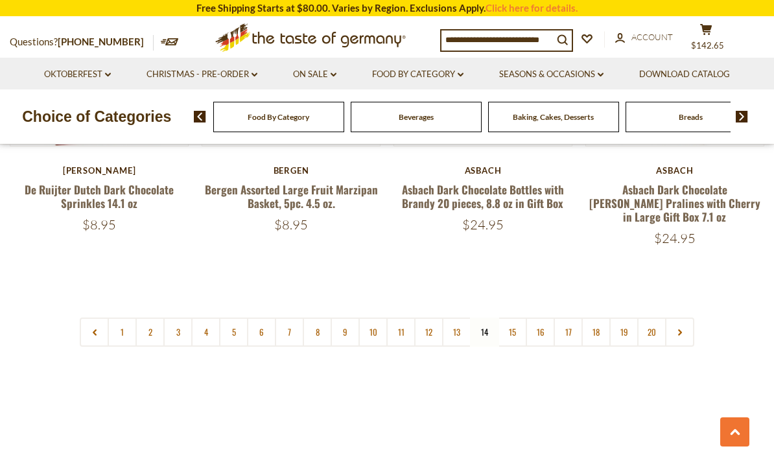
click at [510, 318] on link "15" at bounding box center [512, 332] width 29 height 29
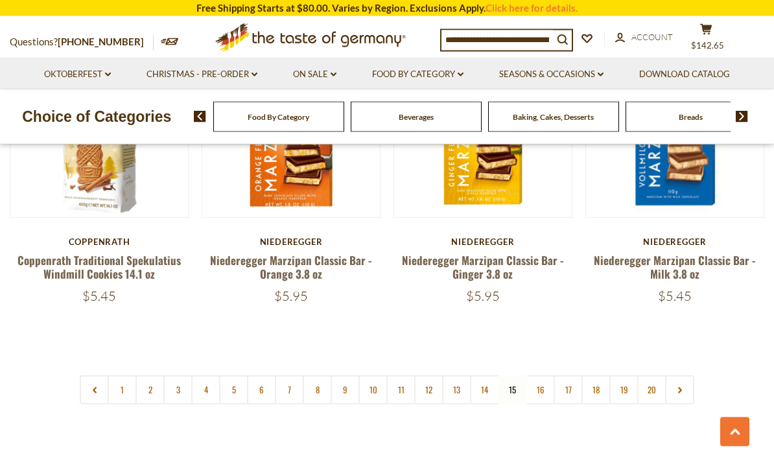
scroll to position [2974, 0]
click at [539, 375] on link "16" at bounding box center [540, 389] width 29 height 29
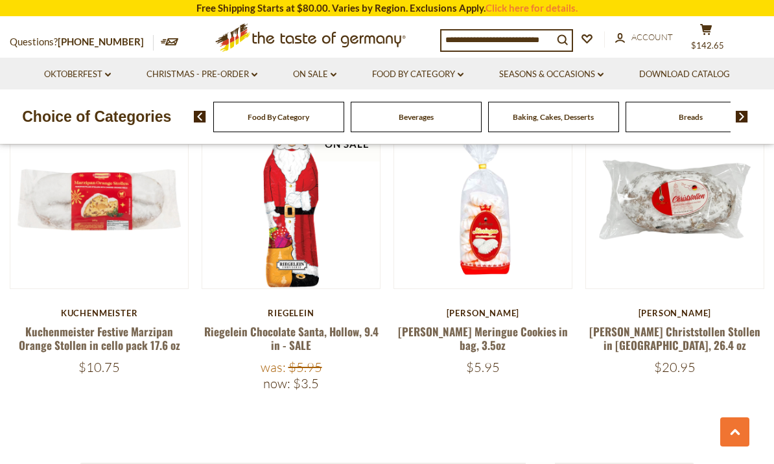
scroll to position [2843, 0]
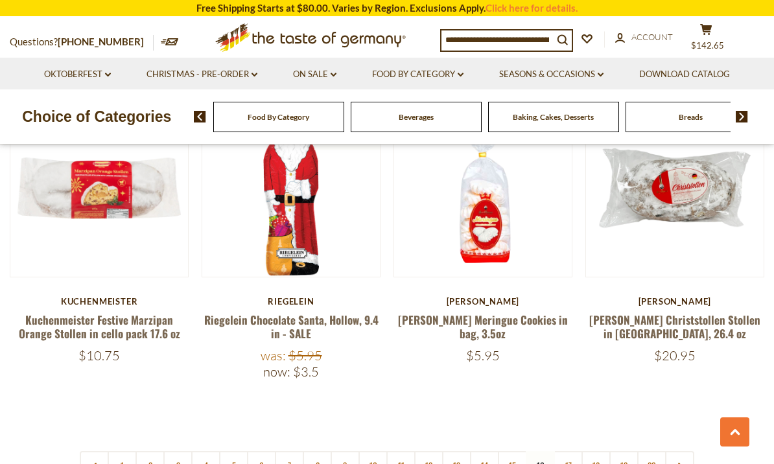
click at [570, 451] on link "17" at bounding box center [568, 465] width 29 height 29
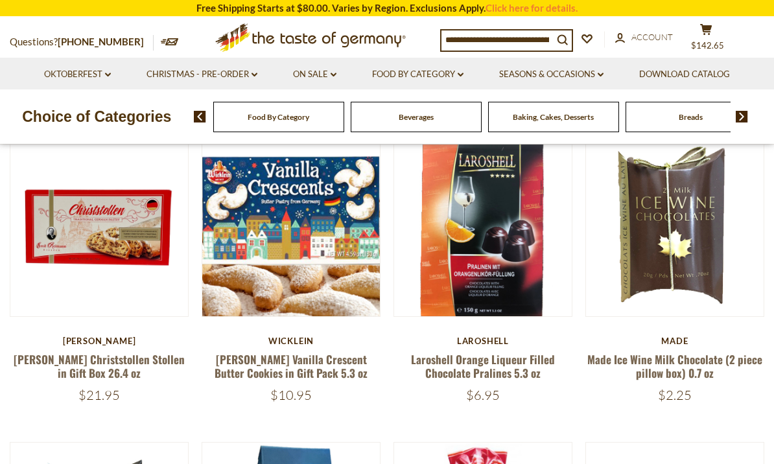
scroll to position [343, 0]
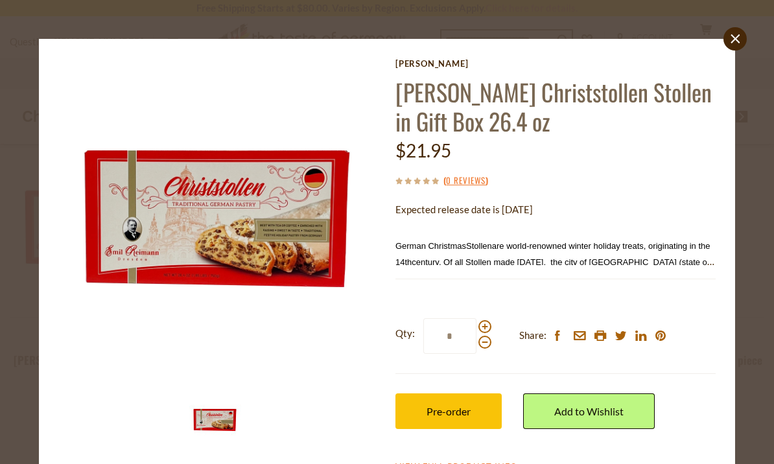
click at [699, 259] on span "century. Of all Stollen made today, the city of Dresden (state of Saxony) stand…" at bounding box center [554, 269] width 319 height 28
click at [319, 235] on img at bounding box center [218, 218] width 321 height 321
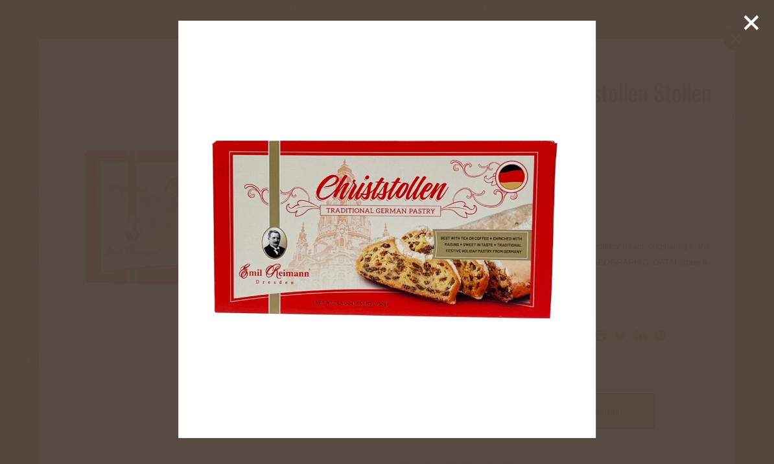
click at [757, 23] on icon at bounding box center [751, 22] width 19 height 19
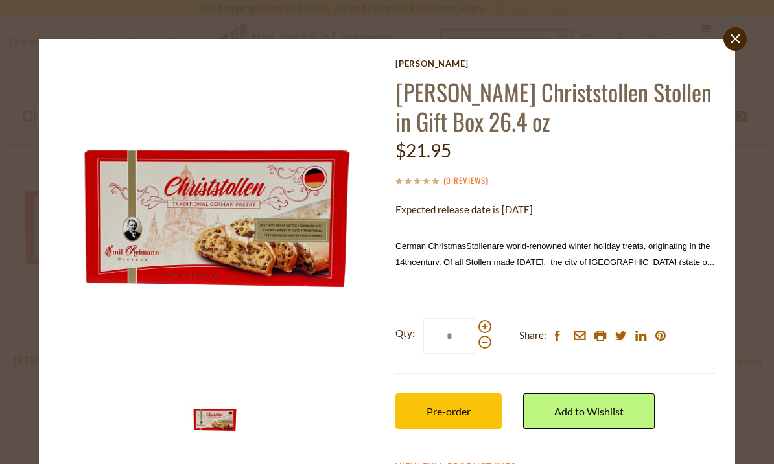
click at [447, 410] on span "Pre-order" at bounding box center [449, 411] width 44 height 12
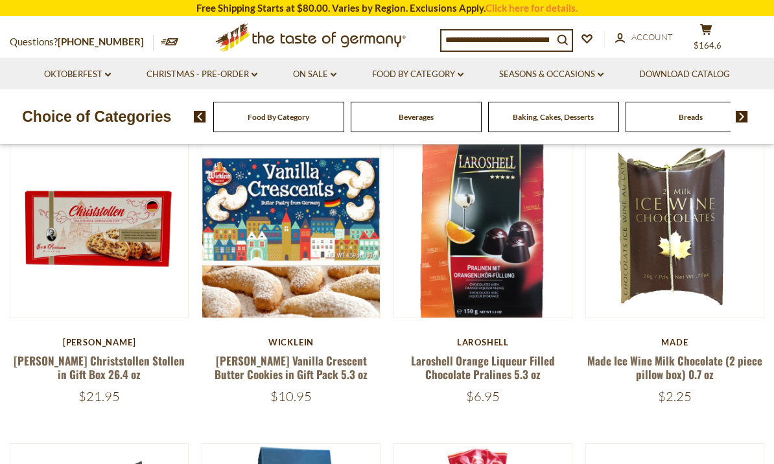
click at [499, 375] on link "Laroshell Orange Liqueur Filled Chocolate Pralines 5.3 oz" at bounding box center [483, 368] width 144 height 30
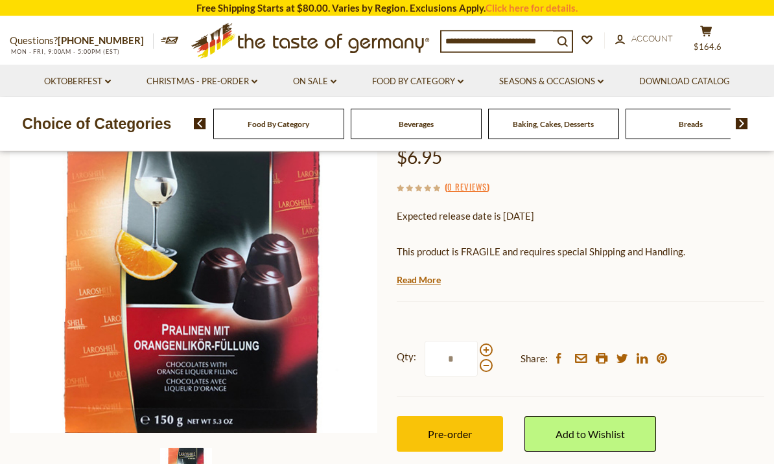
scroll to position [154, 0]
click at [456, 433] on span "Pre-order" at bounding box center [450, 434] width 44 height 12
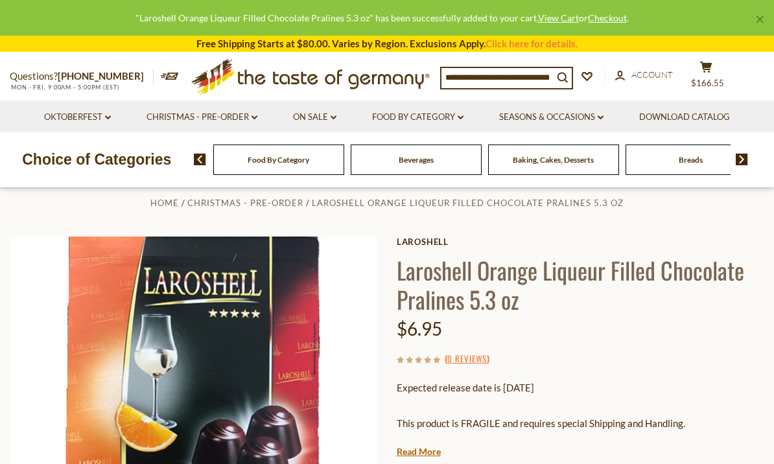
scroll to position [0, 0]
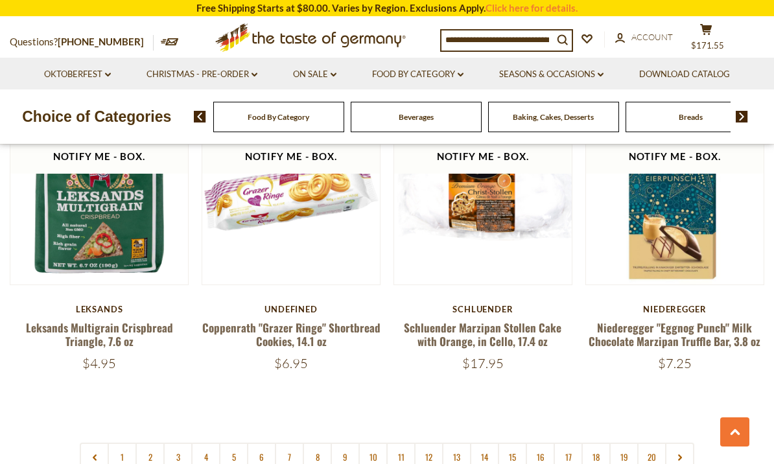
scroll to position [2819, 0]
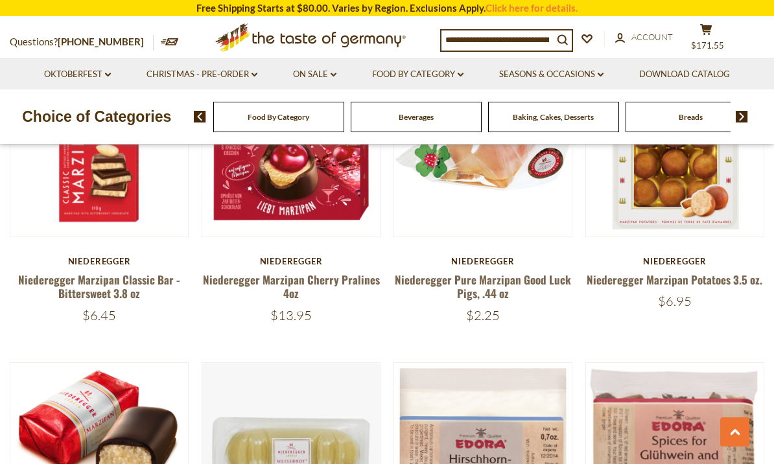
scroll to position [421, 0]
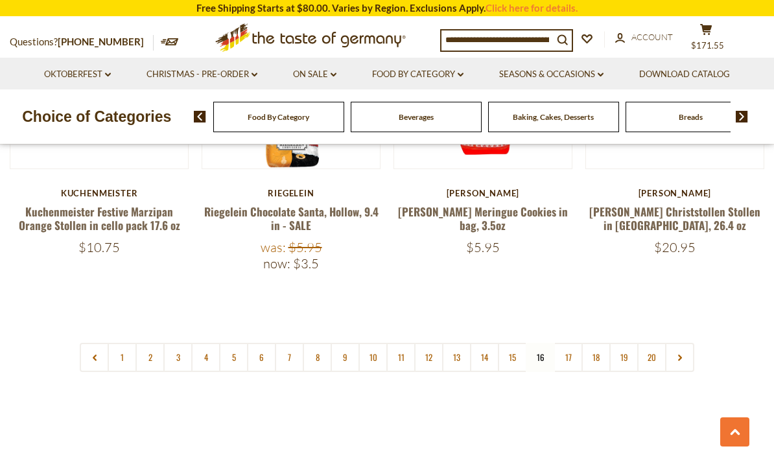
click at [572, 343] on link "17" at bounding box center [568, 357] width 29 height 29
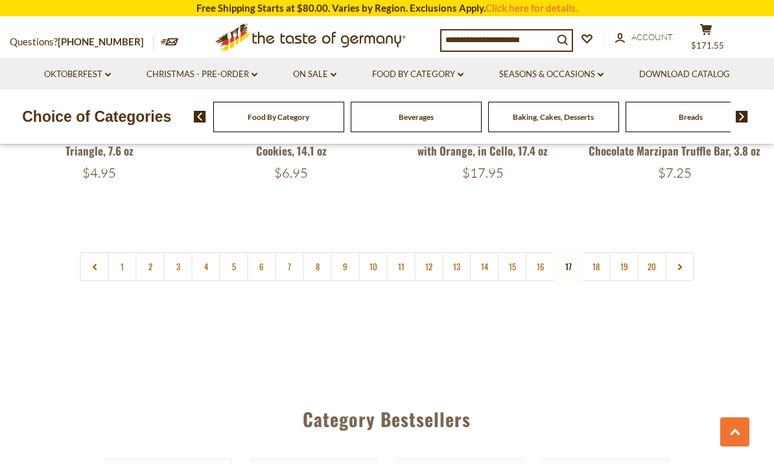
click at [598, 252] on link "18" at bounding box center [596, 266] width 29 height 29
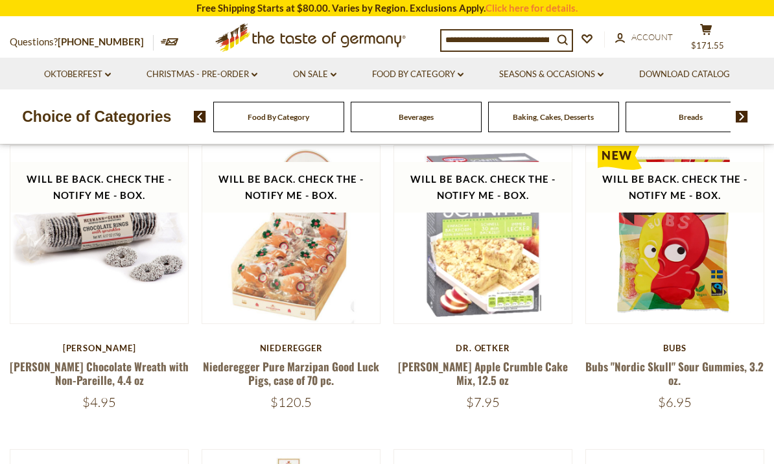
scroll to position [335, 0]
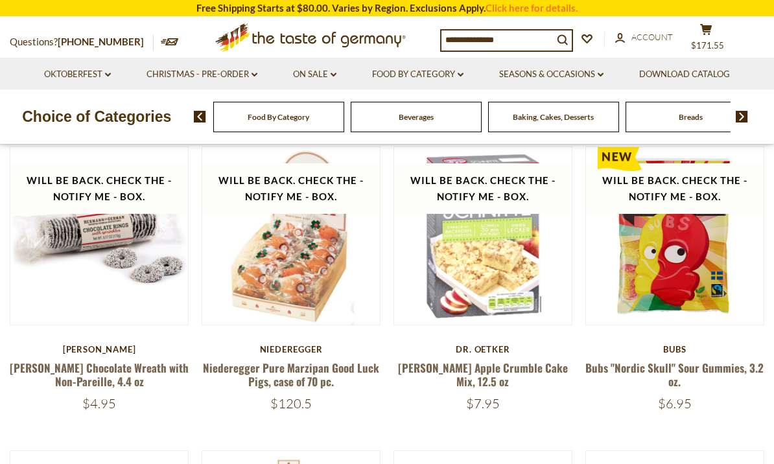
click at [505, 21] on button "Quick View" at bounding box center [483, 6] width 88 height 29
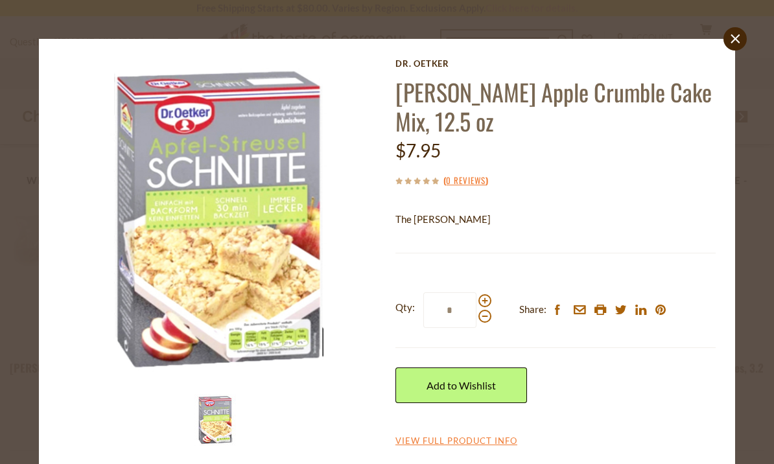
click at [457, 384] on link "Add to Wishlist" at bounding box center [461, 386] width 132 height 36
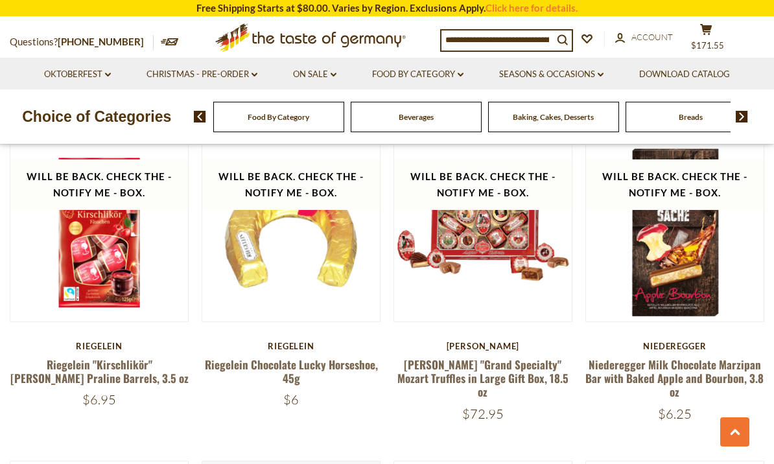
scroll to position [2512, 0]
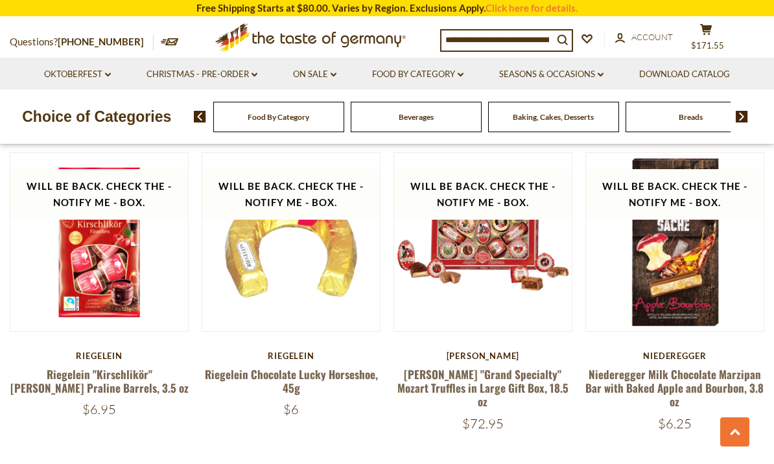
click at [709, 36] on button "cart $171.55" at bounding box center [706, 39] width 39 height 32
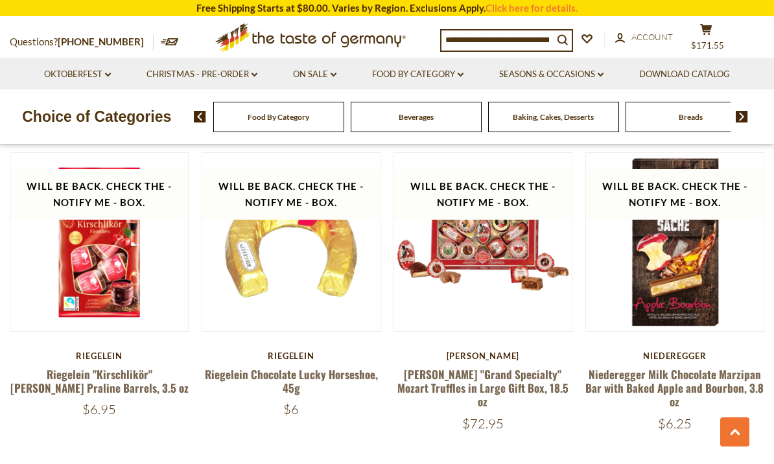
click at [314, 73] on link "On Sale dropdown_arrow" at bounding box center [314, 74] width 43 height 14
click at [311, 111] on link "All On Sale" at bounding box center [309, 108] width 47 height 12
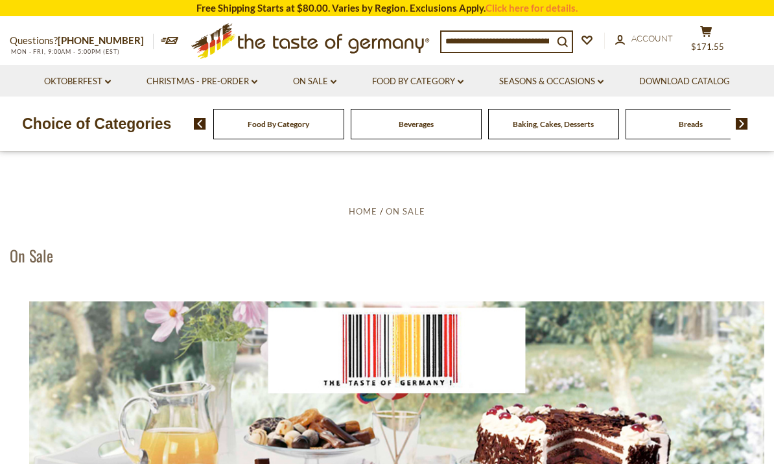
click at [325, 71] on li "On Sale dropdown_arrow All On Sale Feature Sale Discount Deals All Discount Dea…" at bounding box center [314, 81] width 77 height 32
click at [316, 85] on link "On Sale dropdown_arrow" at bounding box center [314, 82] width 43 height 14
click at [319, 140] on link "Feature Sale" at bounding box center [312, 138] width 53 height 12
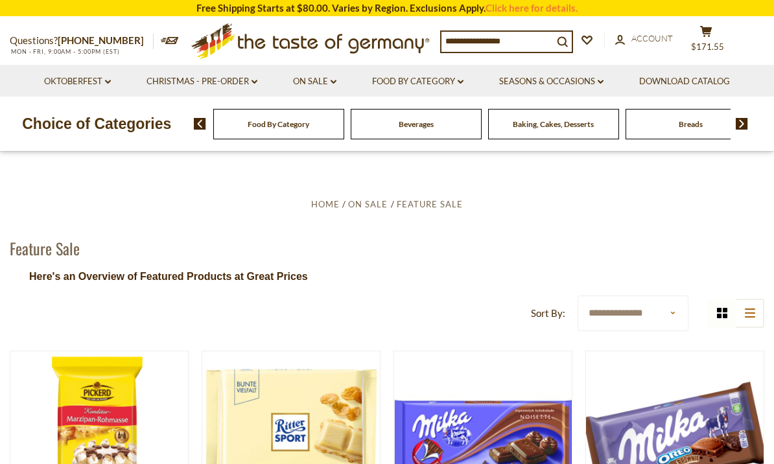
click at [324, 85] on link "On Sale dropdown_arrow" at bounding box center [314, 82] width 43 height 14
click at [332, 157] on link "Discount Deals" at bounding box center [318, 160] width 65 height 18
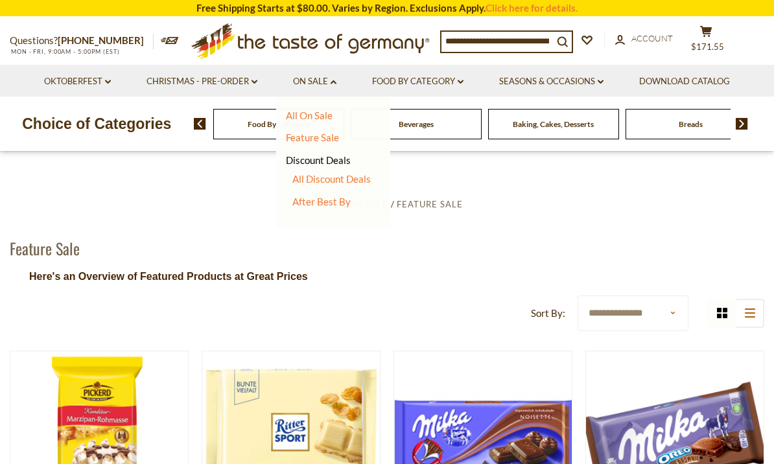
click at [330, 183] on link "All Discount Deals" at bounding box center [331, 179] width 78 height 12
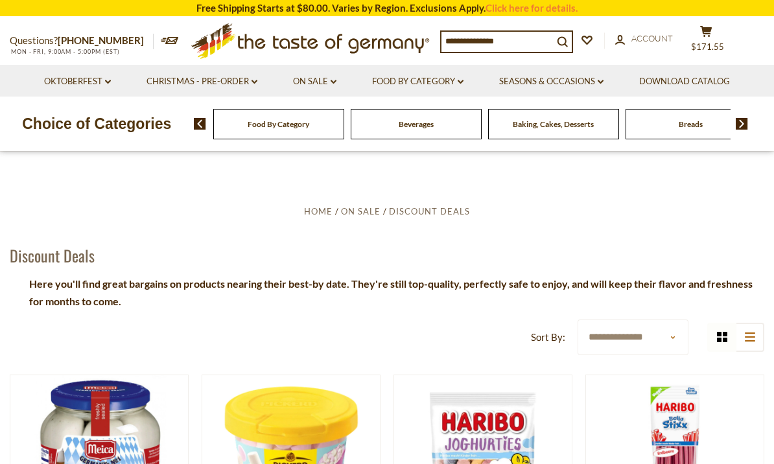
click at [711, 41] on span "$171.55" at bounding box center [707, 46] width 33 height 10
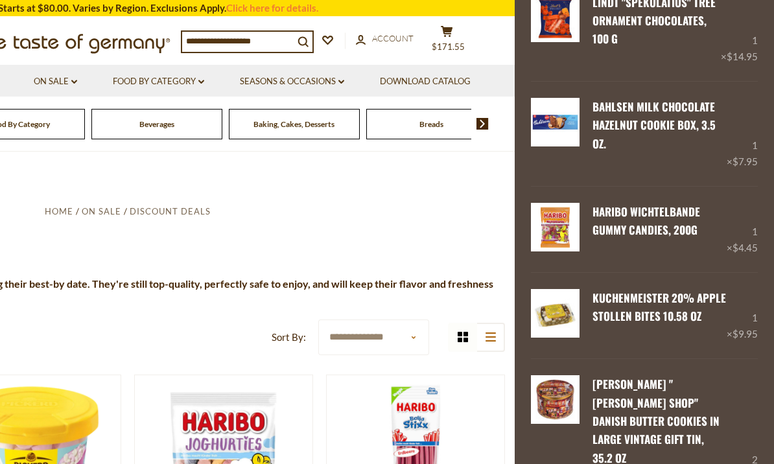
scroll to position [91, 0]
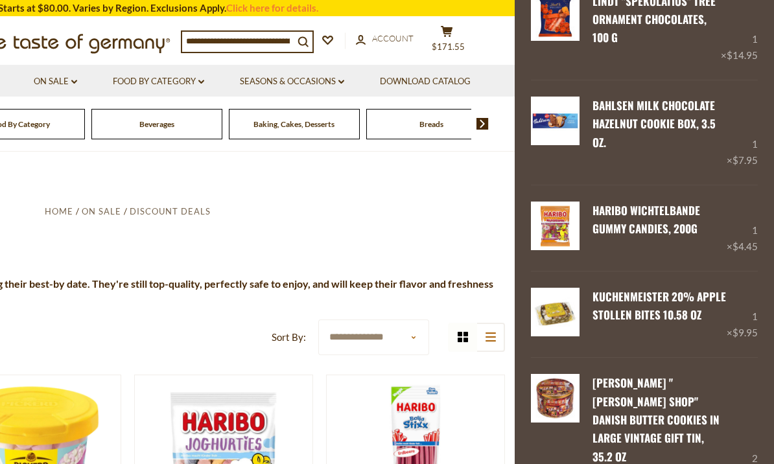
click at [757, 216] on div "1 × $4.45" at bounding box center [742, 228] width 31 height 53
click at [645, 242] on link "Remove" at bounding box center [645, 248] width 40 height 12
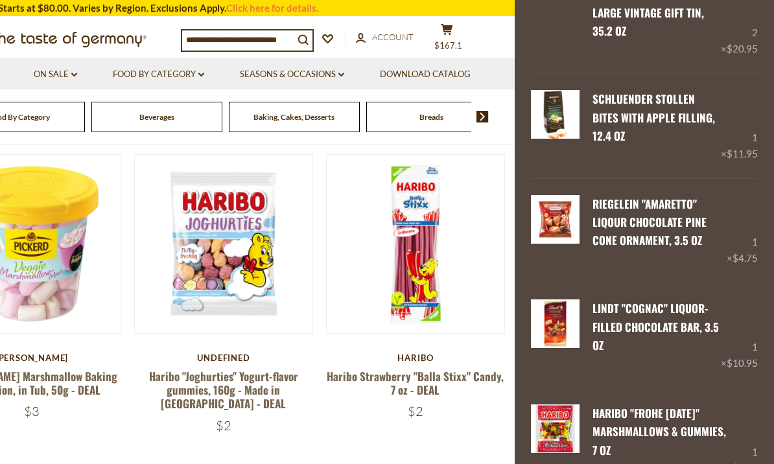
scroll to position [452, 0]
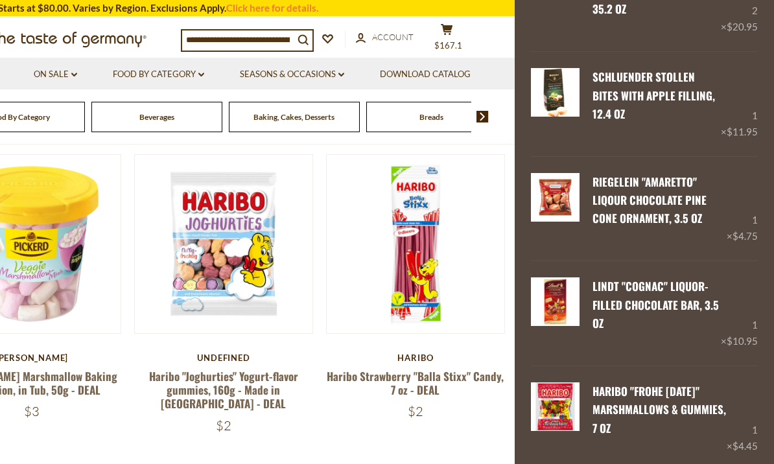
click at [753, 395] on div "1 × $4.45" at bounding box center [742, 419] width 31 height 72
click at [643, 442] on link "Remove" at bounding box center [645, 448] width 40 height 12
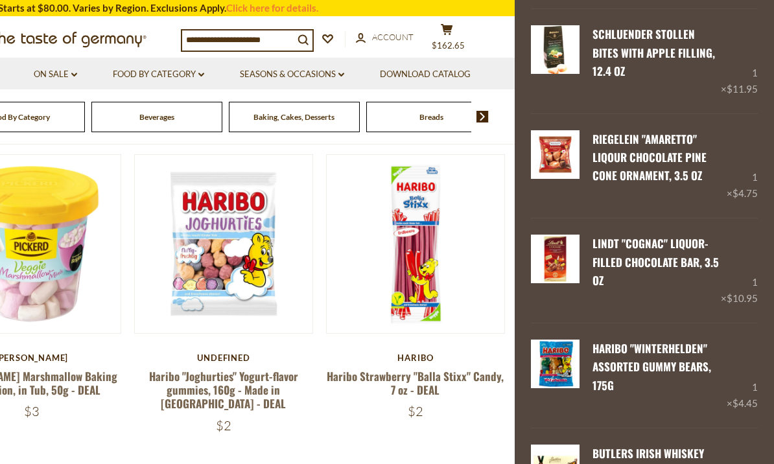
scroll to position [501, 0]
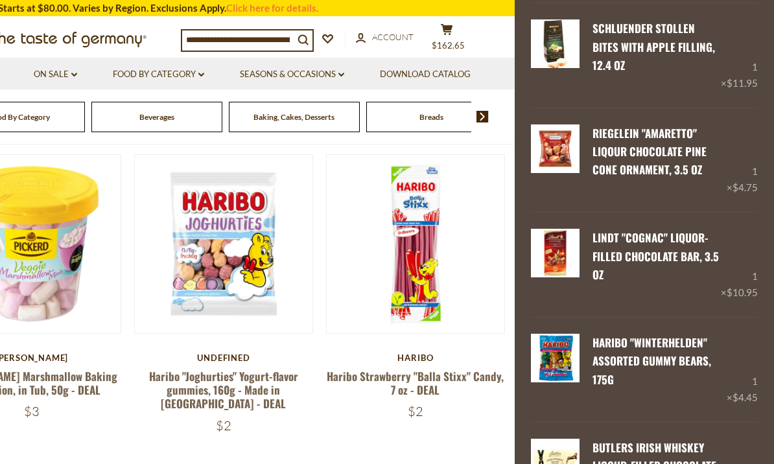
click at [644, 393] on link "Remove" at bounding box center [645, 399] width 40 height 12
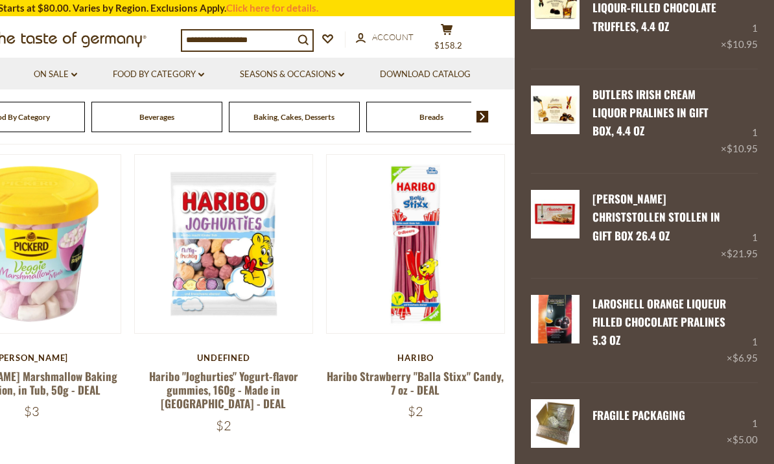
scroll to position [855, 0]
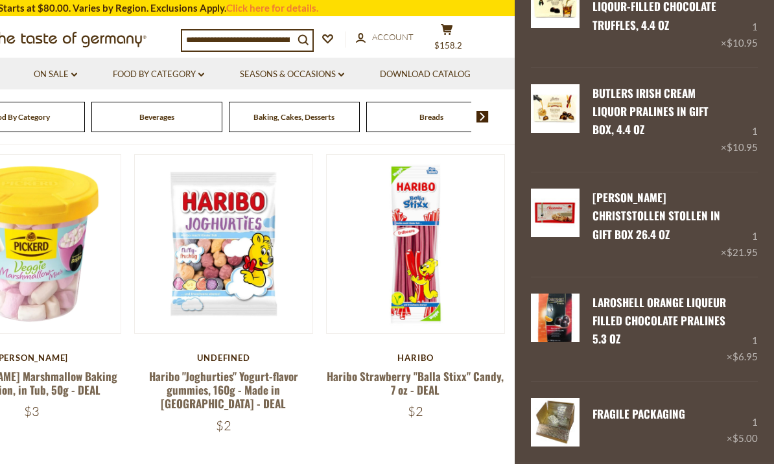
click at [630, 406] on link "FRAGILE Packaging" at bounding box center [639, 414] width 93 height 16
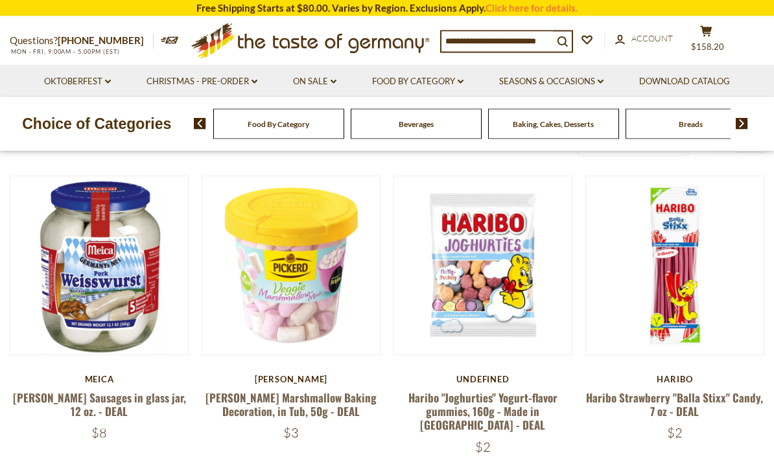
scroll to position [191, 0]
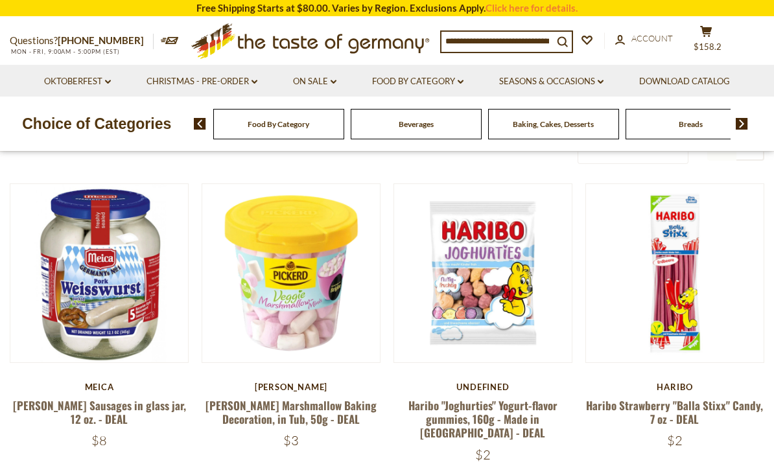
click at [713, 38] on button "cart $158.2" at bounding box center [706, 41] width 39 height 32
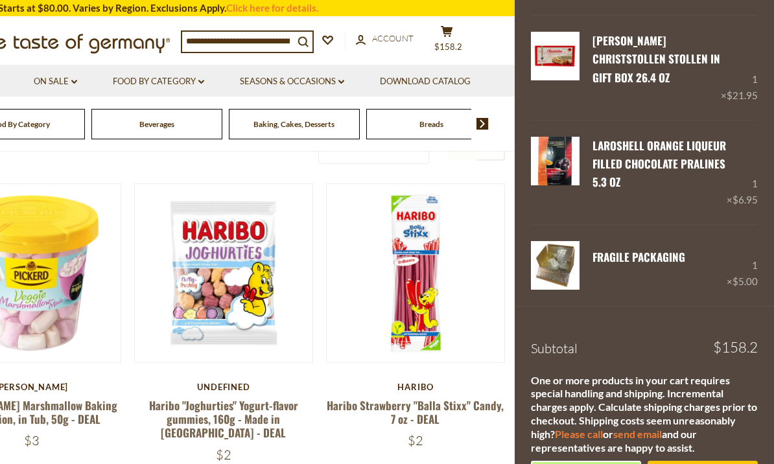
scroll to position [1011, 0]
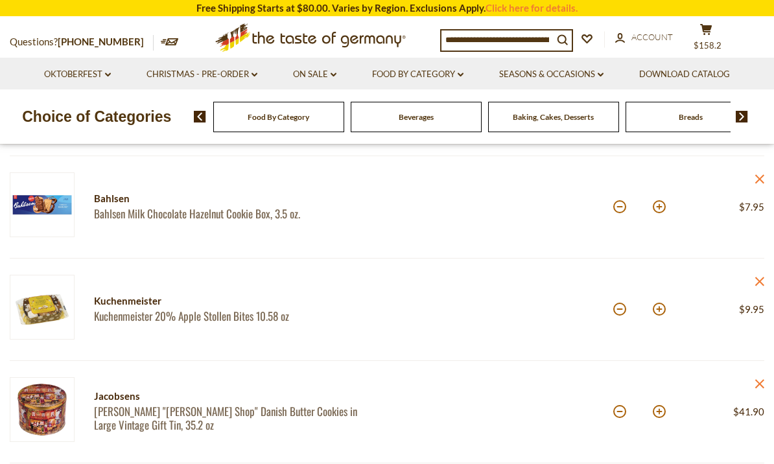
scroll to position [289, 0]
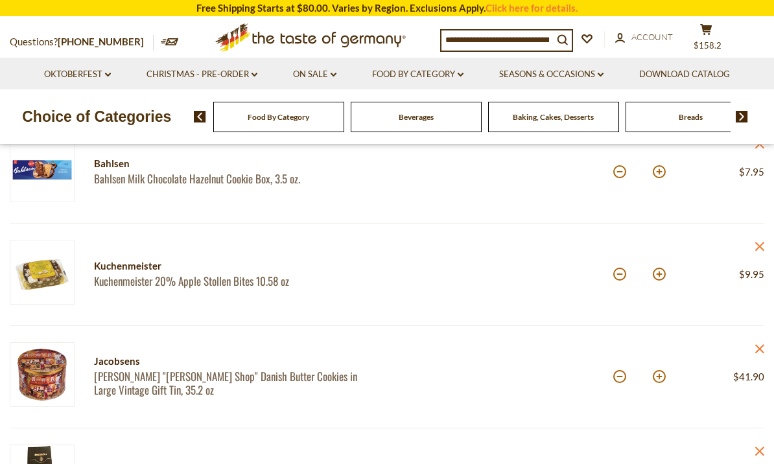
click at [620, 378] on button at bounding box center [619, 376] width 13 height 13
type input "*"
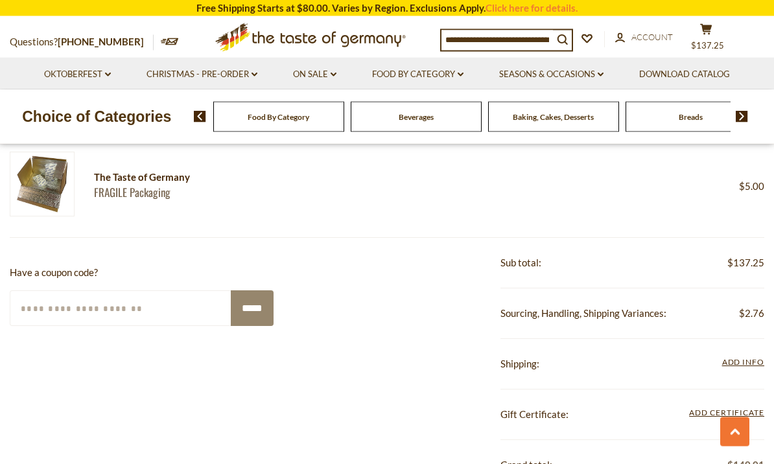
scroll to position [1299, 0]
click at [53, 72] on link "Oktoberfest dropdown_arrow" at bounding box center [77, 74] width 67 height 14
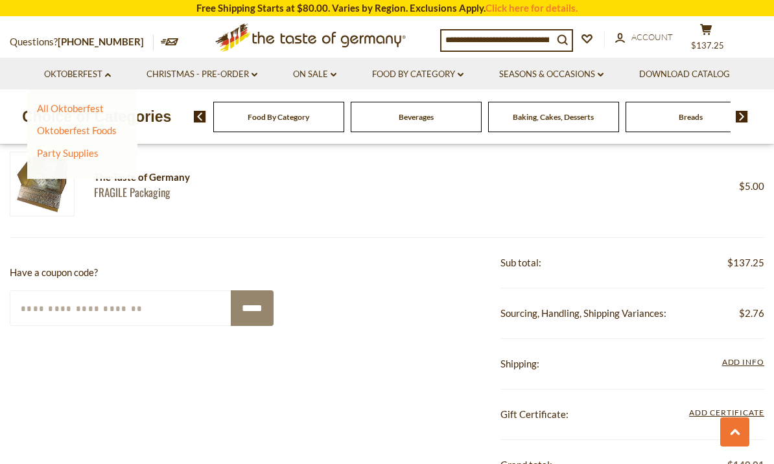
click at [47, 106] on link "All Oktoberfest" at bounding box center [70, 108] width 67 height 12
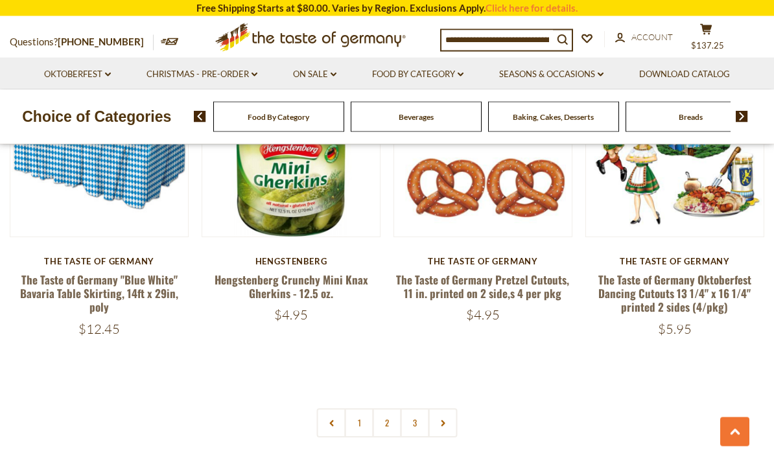
scroll to position [2948, 0]
click at [383, 418] on link "2" at bounding box center [387, 422] width 29 height 29
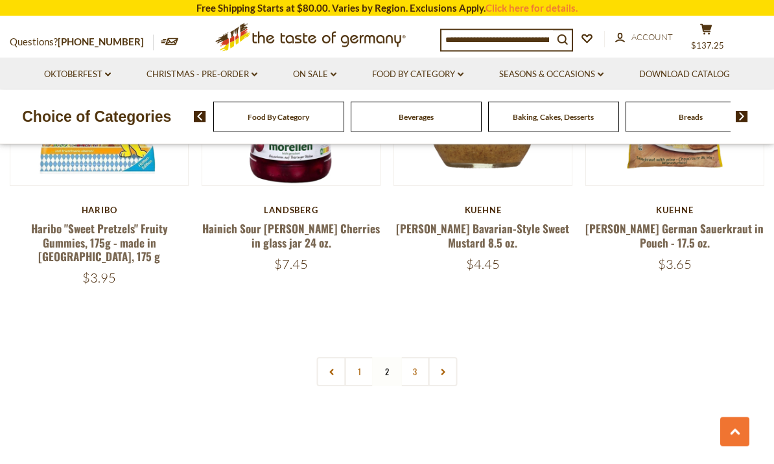
scroll to position [2954, 0]
click at [419, 366] on link "3" at bounding box center [415, 372] width 29 height 29
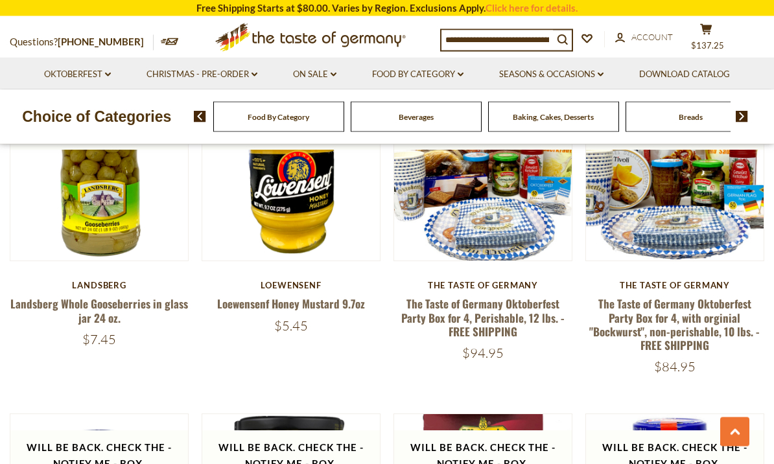
scroll to position [1021, 0]
click at [561, 70] on link "Seasons & Occasions dropdown_arrow" at bounding box center [551, 74] width 104 height 14
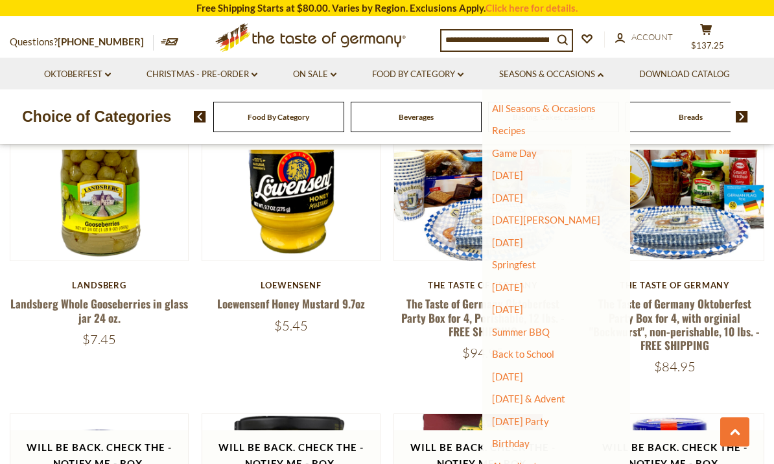
click at [556, 397] on link "[DATE] & Advent" at bounding box center [528, 399] width 73 height 12
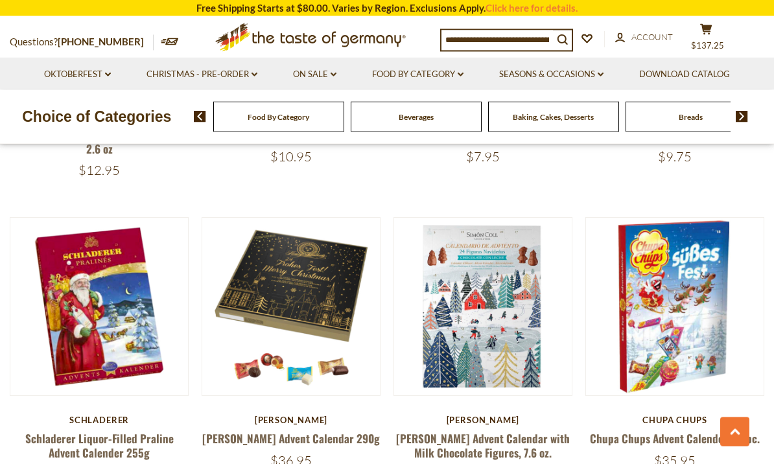
scroll to position [1515, 0]
click at [712, 40] on span "$137.25" at bounding box center [707, 45] width 33 height 10
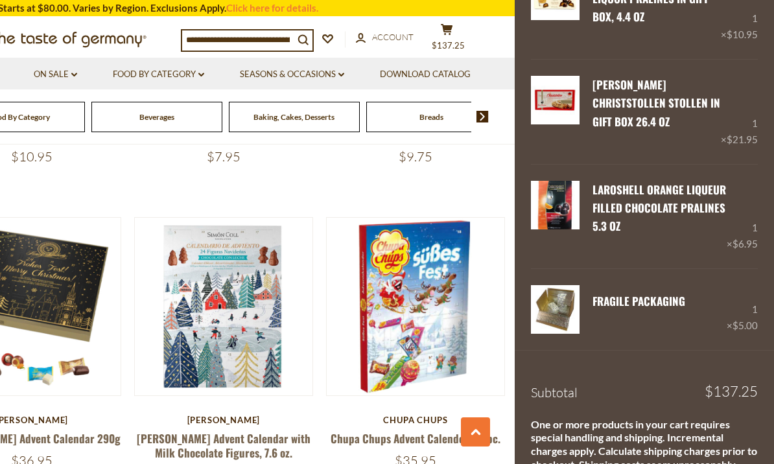
scroll to position [967, 0]
